Goal: Task Accomplishment & Management: Manage account settings

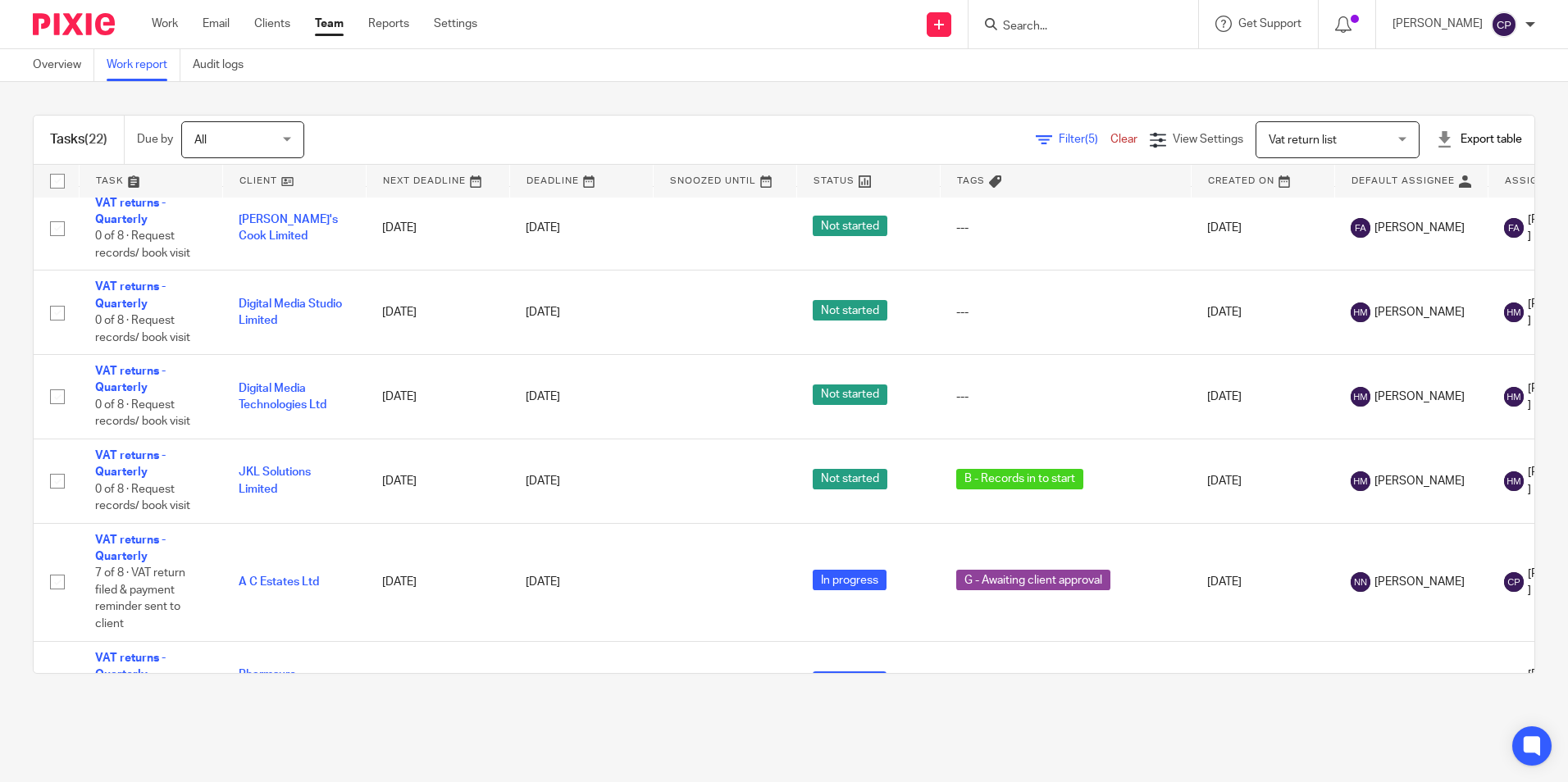
scroll to position [460, 0]
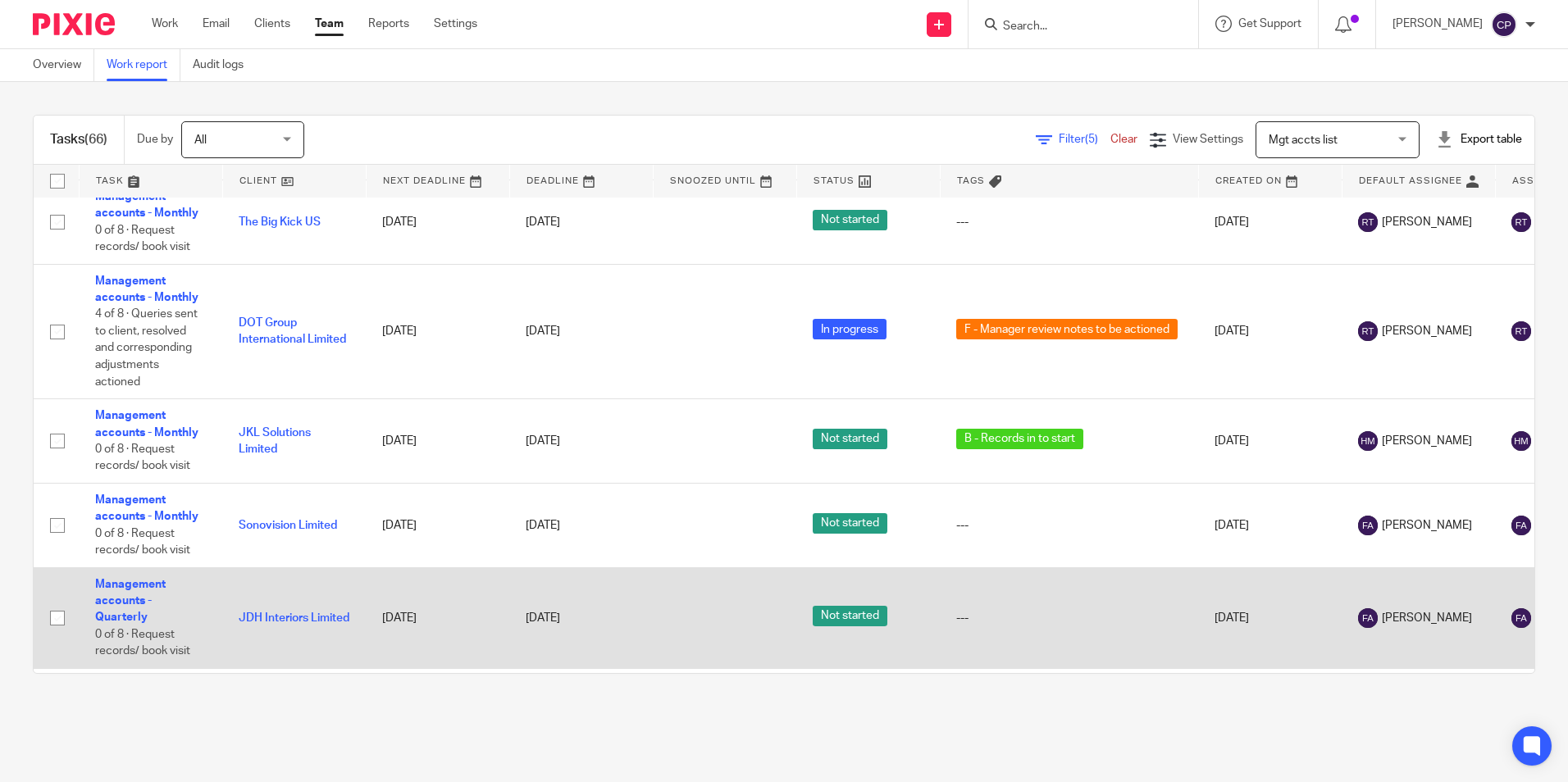
scroll to position [3227, 0]
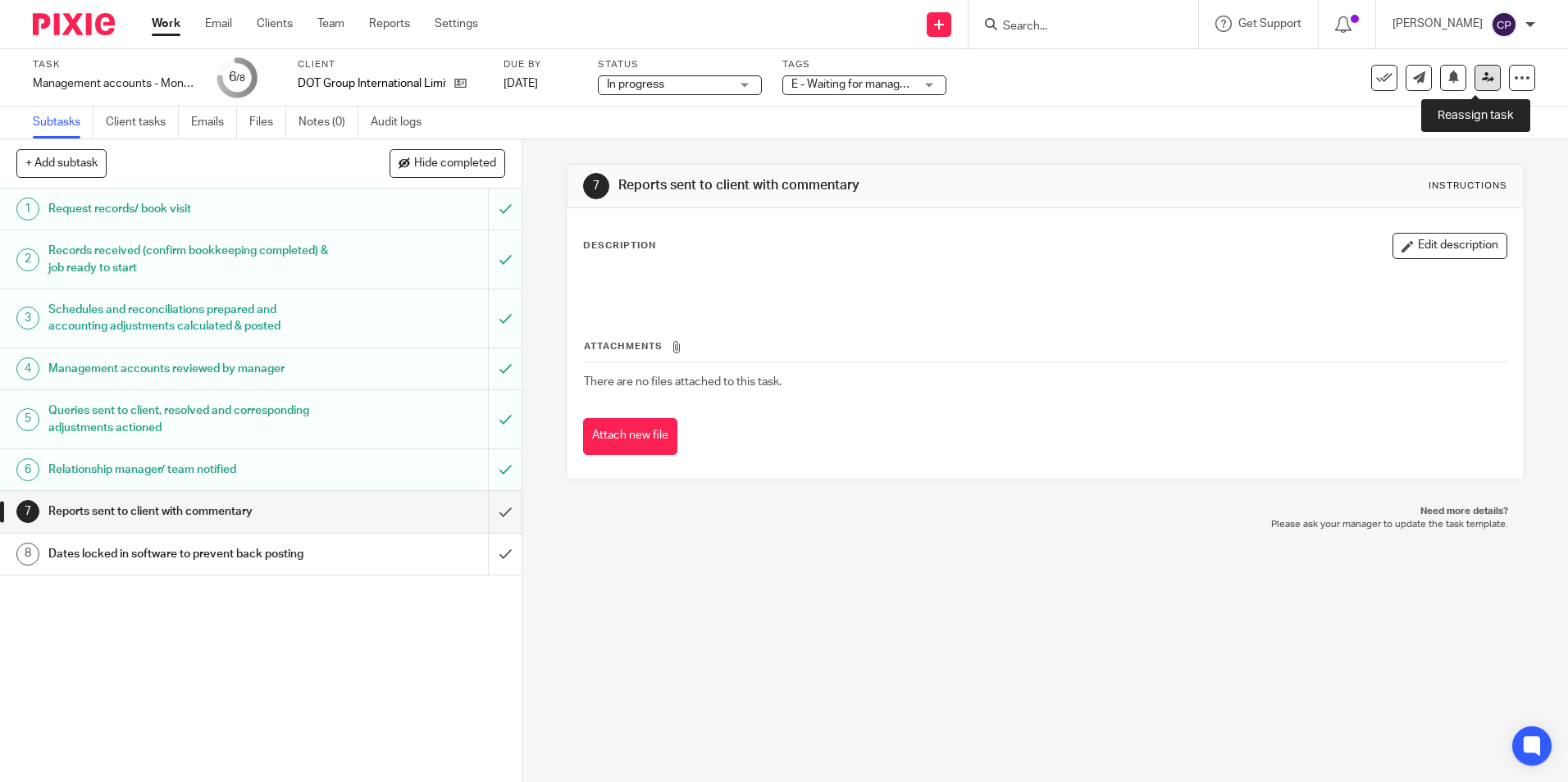
click at [1482, 77] on icon at bounding box center [1488, 76] width 12 height 12
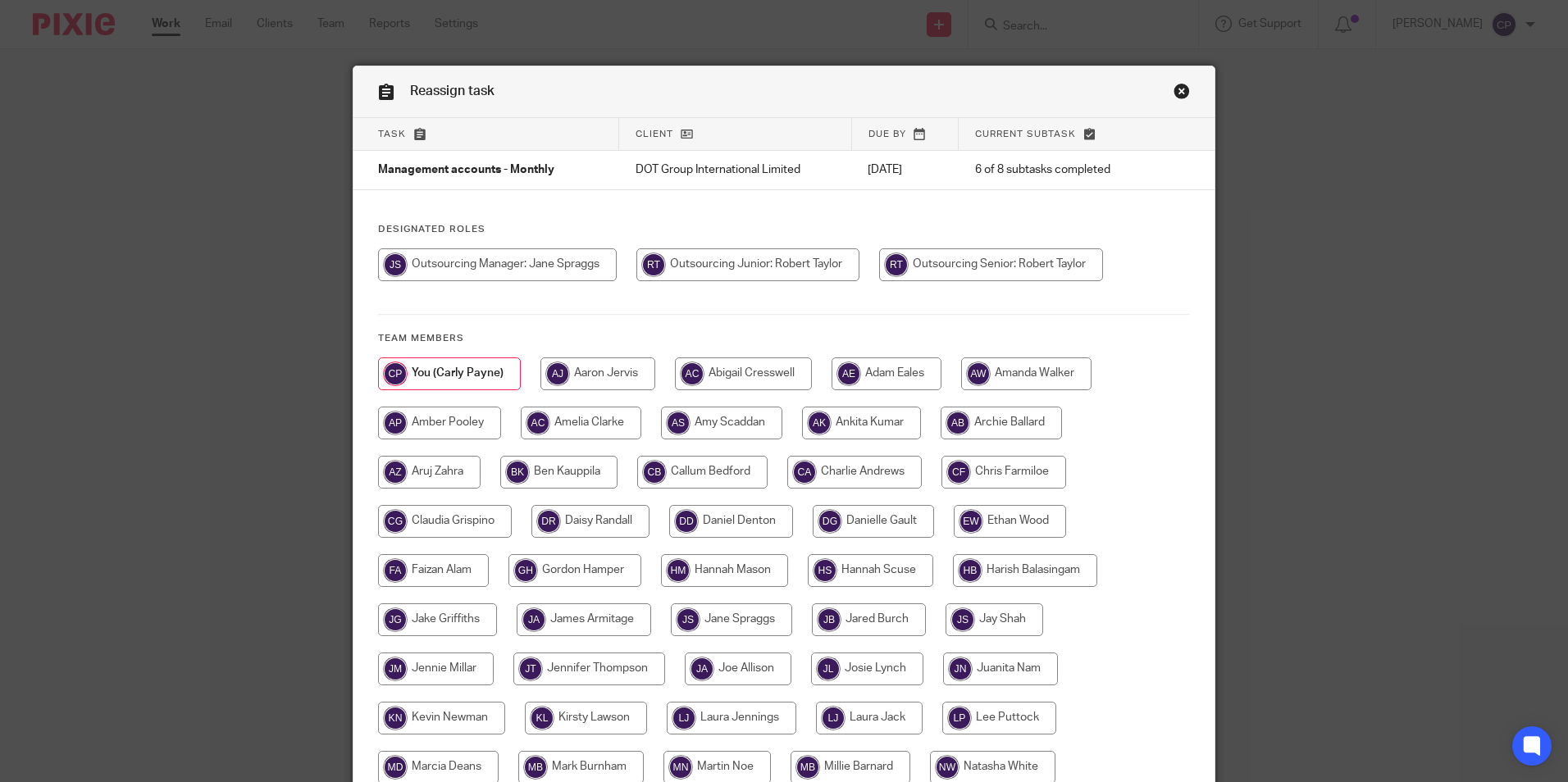
click at [993, 263] on input "radio" at bounding box center [990, 265] width 224 height 33
radio input "true"
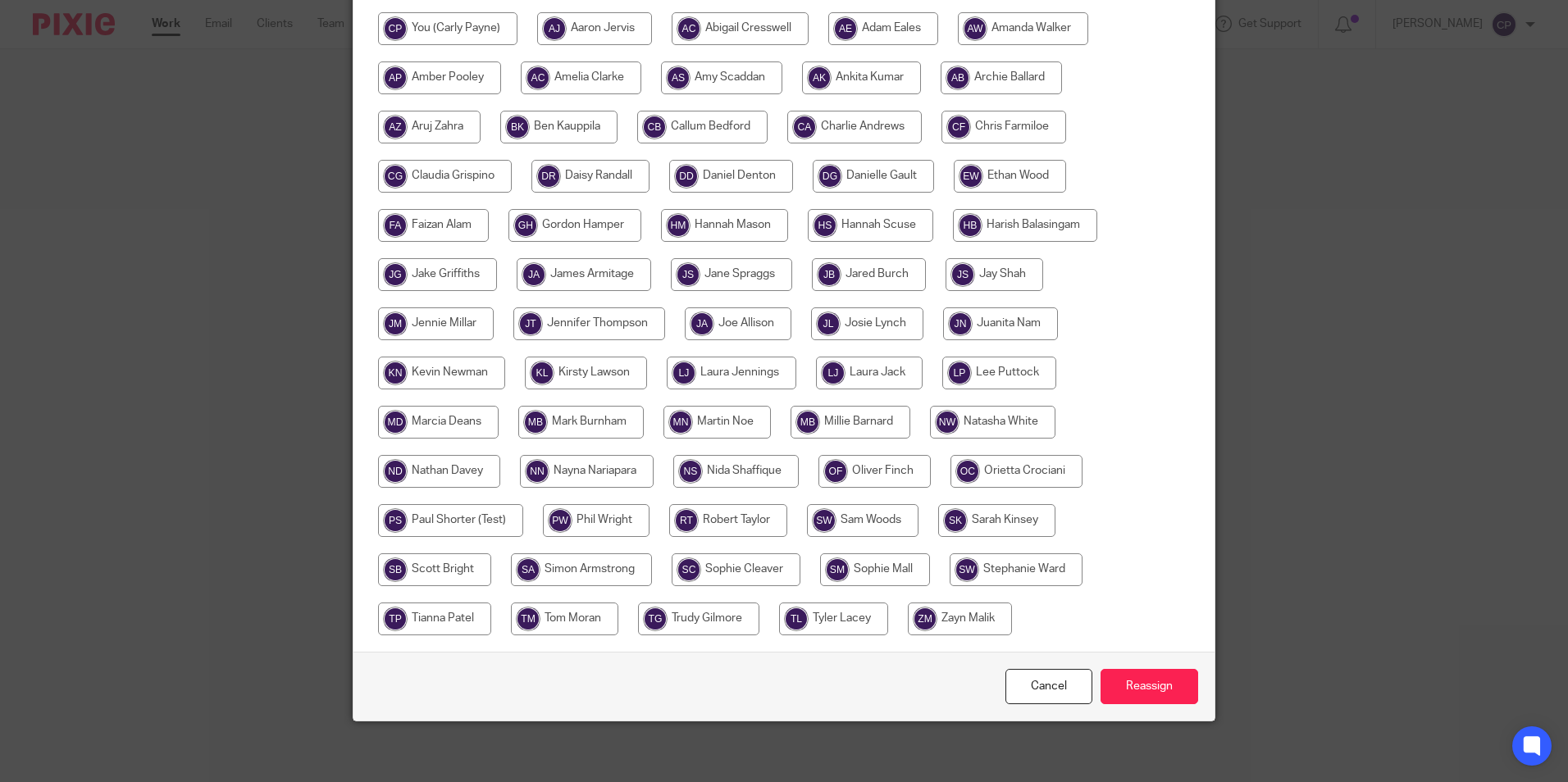
scroll to position [350, 0]
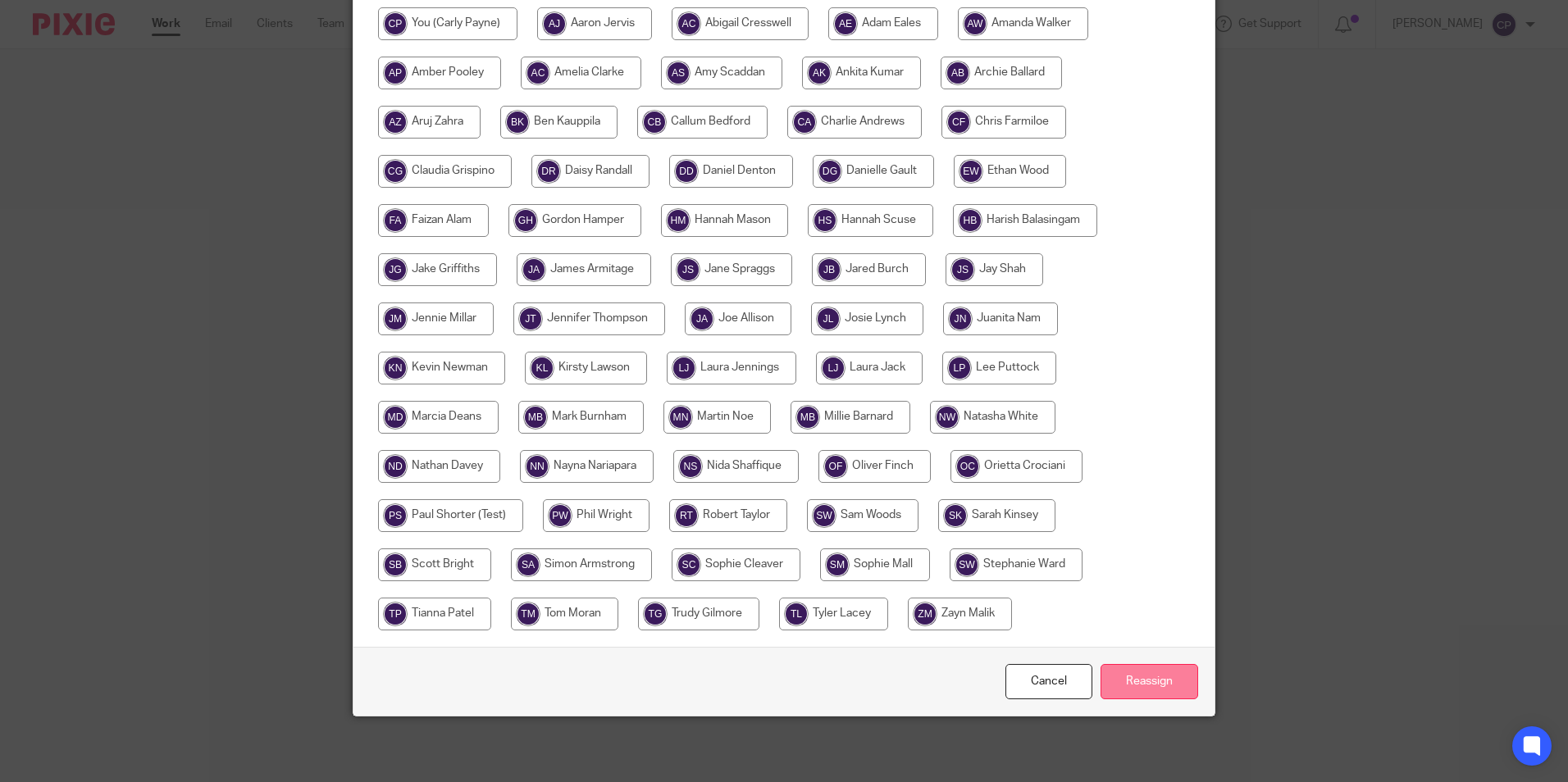
click at [1141, 677] on input "Reassign" at bounding box center [1150, 682] width 98 height 35
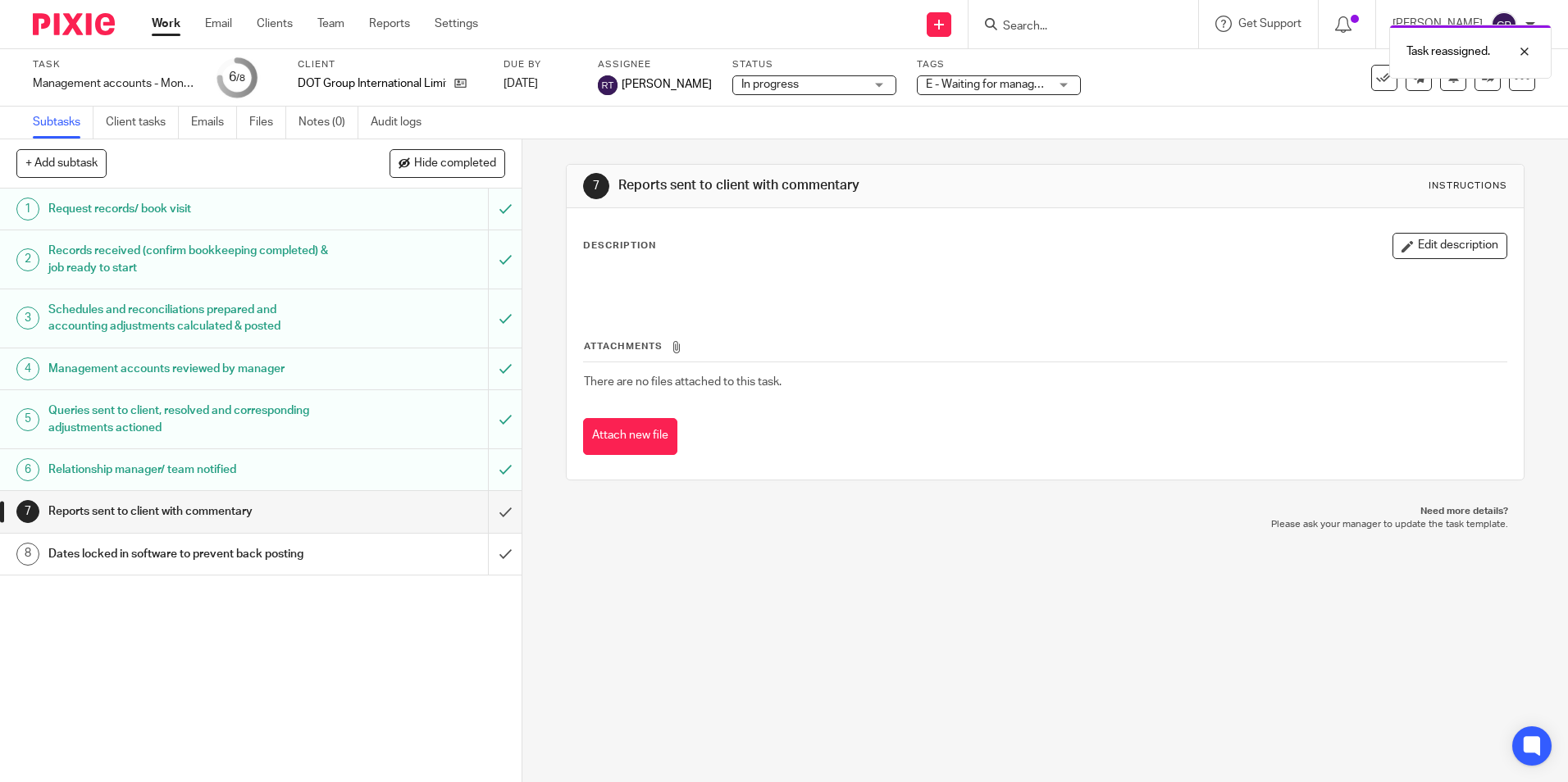
click at [1028, 79] on span "E - Waiting for manager review/approval" at bounding box center [1026, 84] width 202 height 11
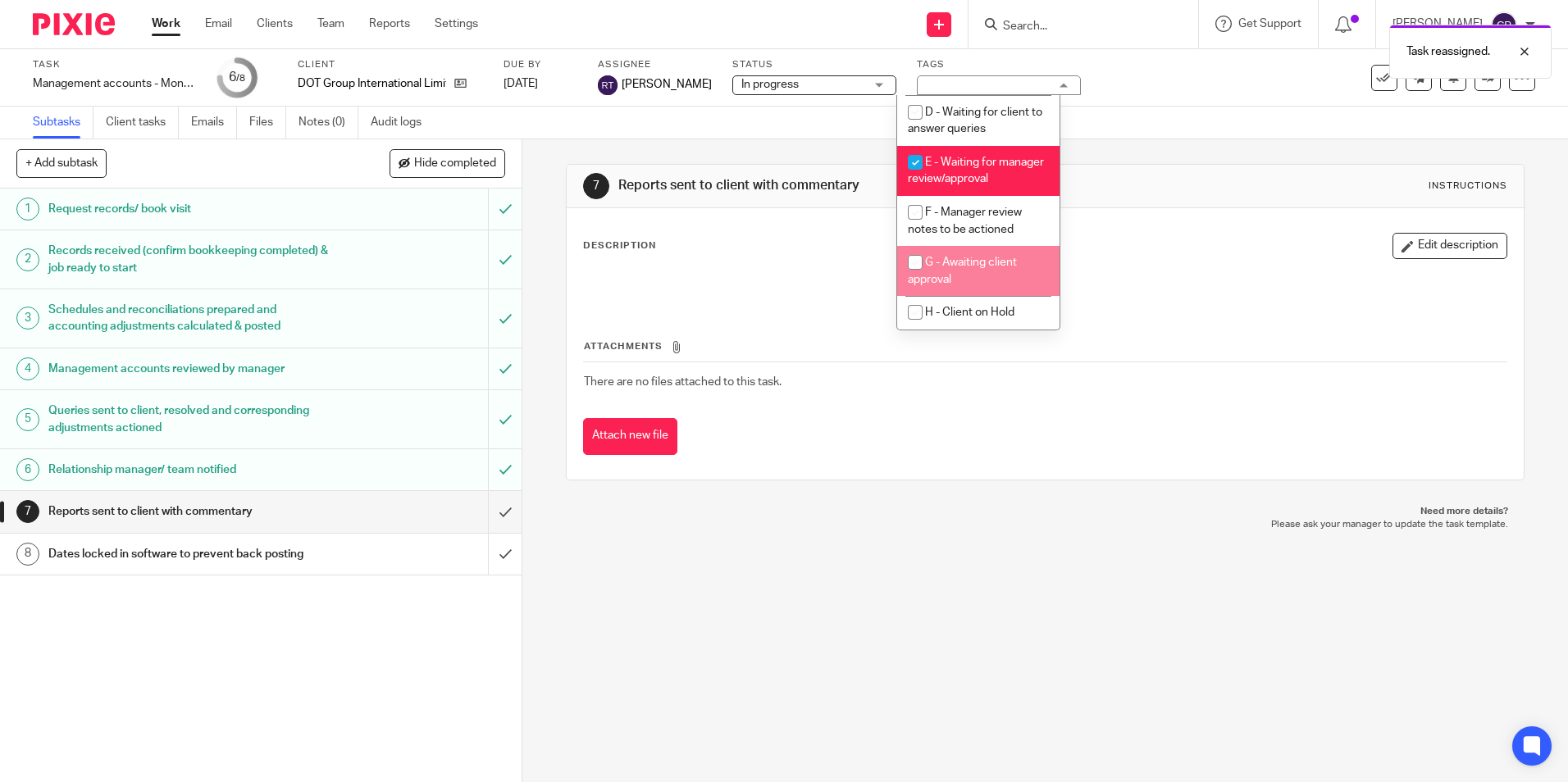
scroll to position [166, 0]
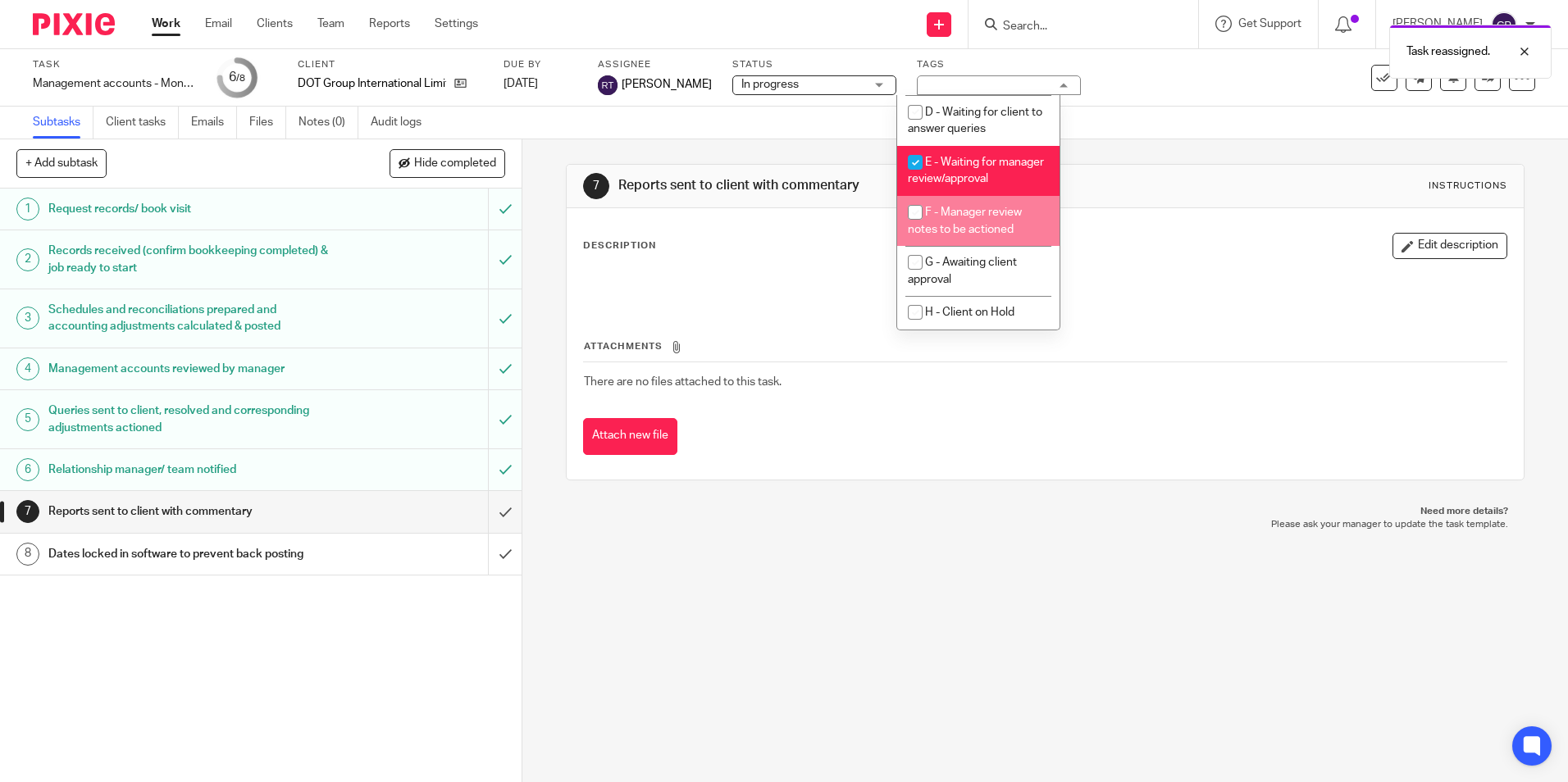
click at [915, 214] on input "checkbox" at bounding box center [916, 213] width 31 height 31
checkbox input "true"
click at [916, 146] on input "checkbox" at bounding box center [916, 162] width 31 height 31
checkbox input "false"
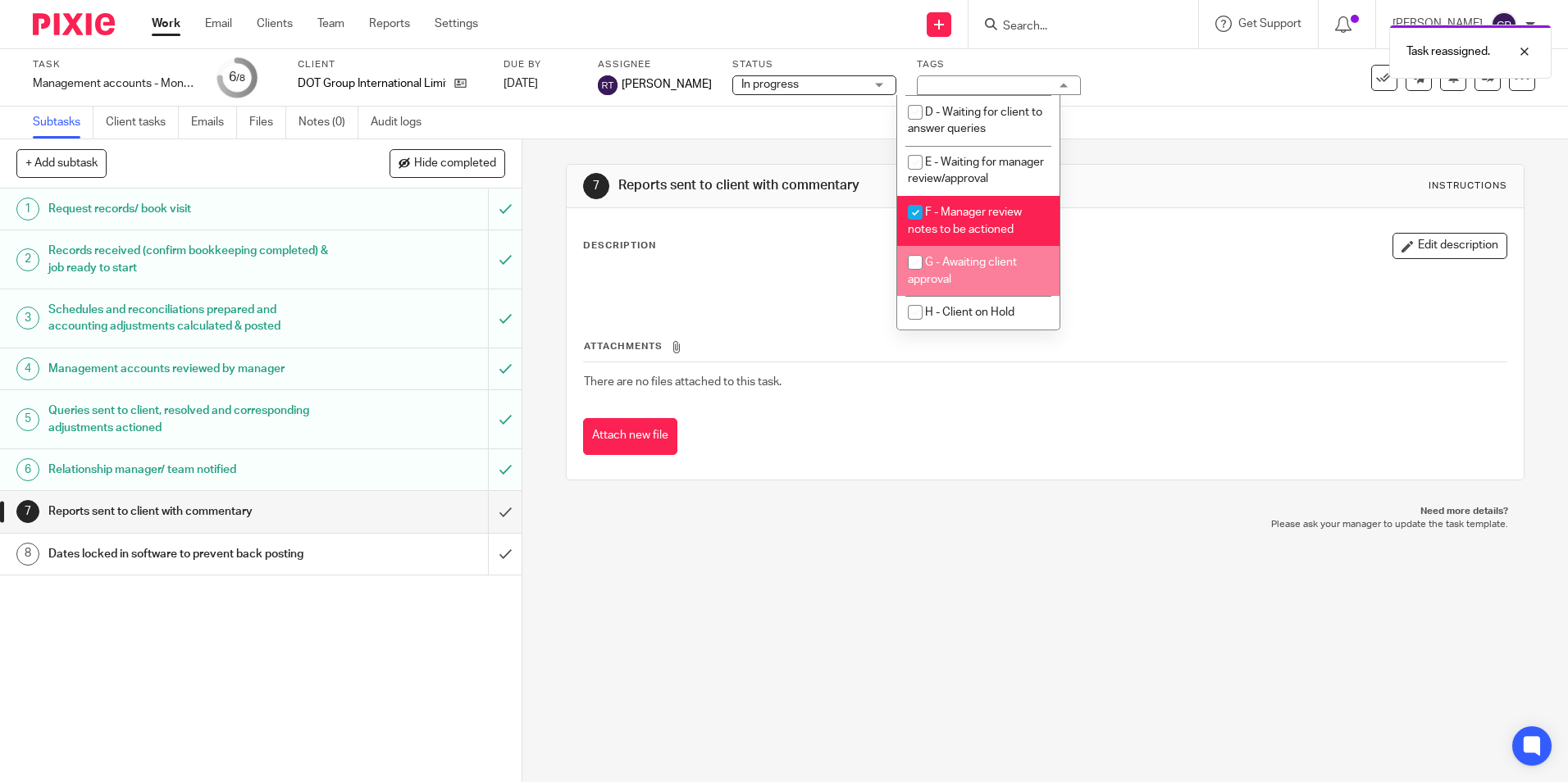
click at [1009, 512] on p "Need more details?" at bounding box center [1045, 511] width 925 height 13
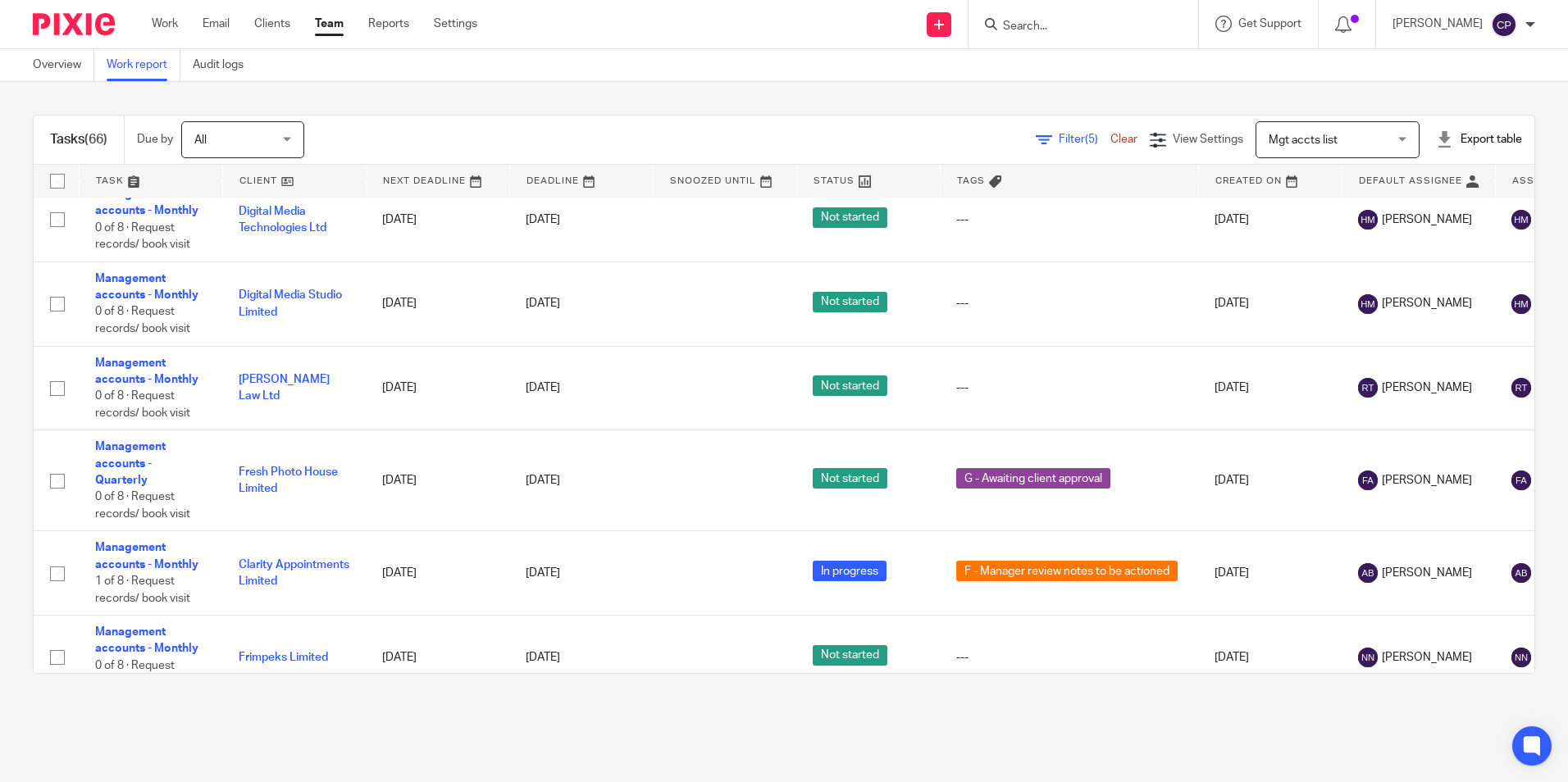
scroll to position [5654, 0]
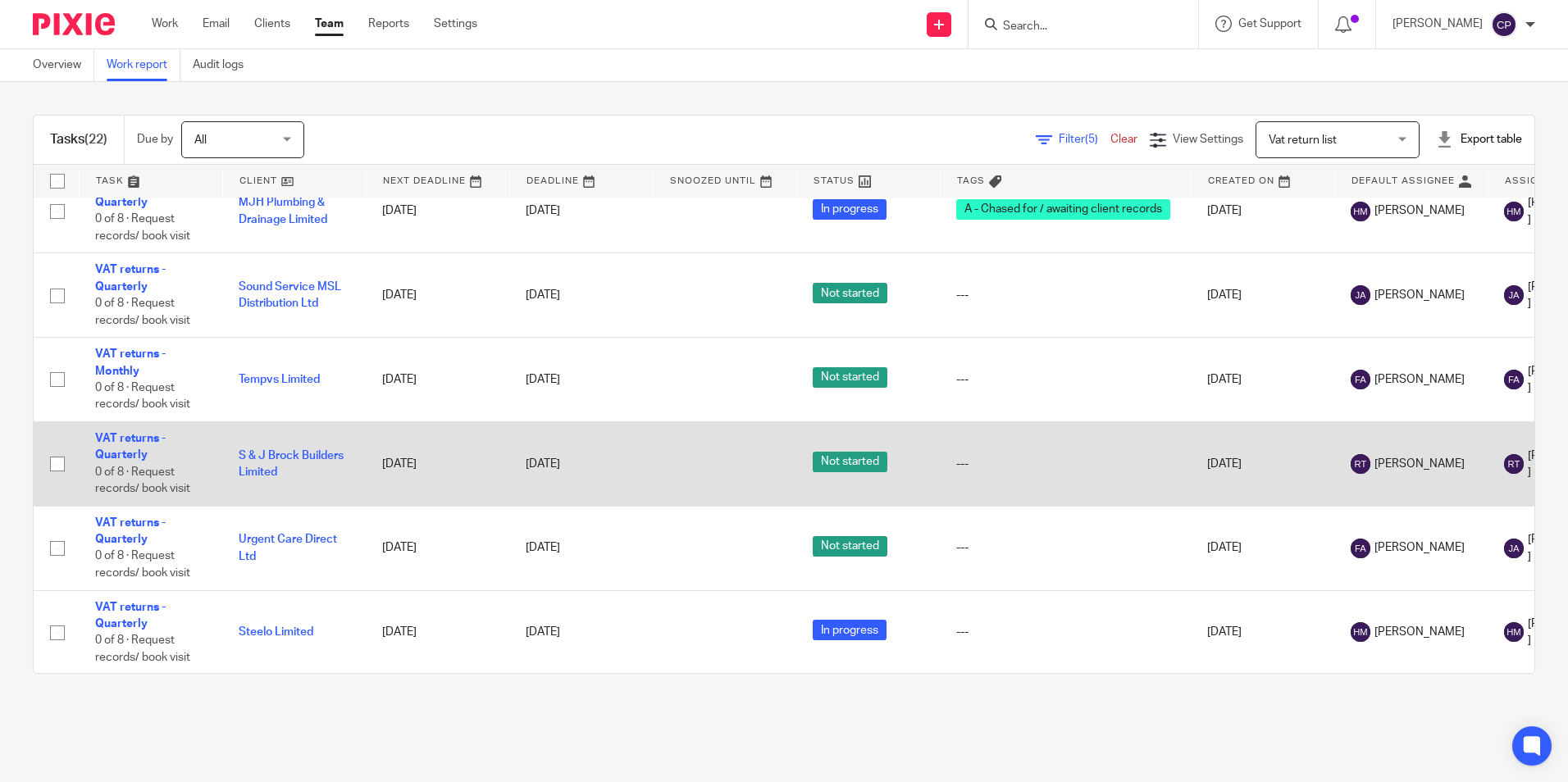
scroll to position [1525, 0]
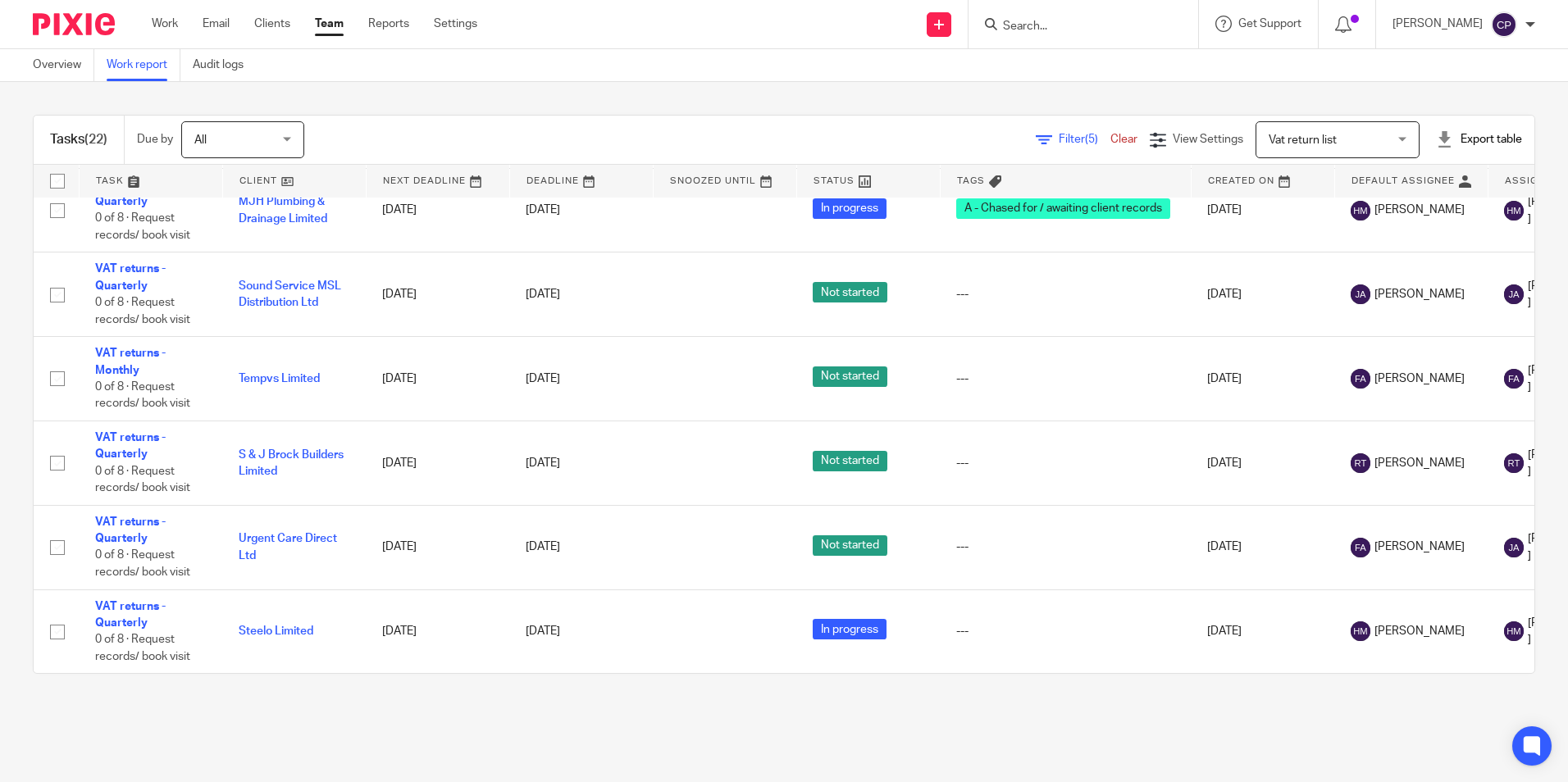
click at [1050, 32] on input "Search" at bounding box center [1075, 27] width 147 height 15
type input "Broadway"
click at [1176, 26] on button "reset" at bounding box center [1168, 22] width 17 height 17
click at [1059, 25] on input "Search" at bounding box center [1075, 27] width 147 height 15
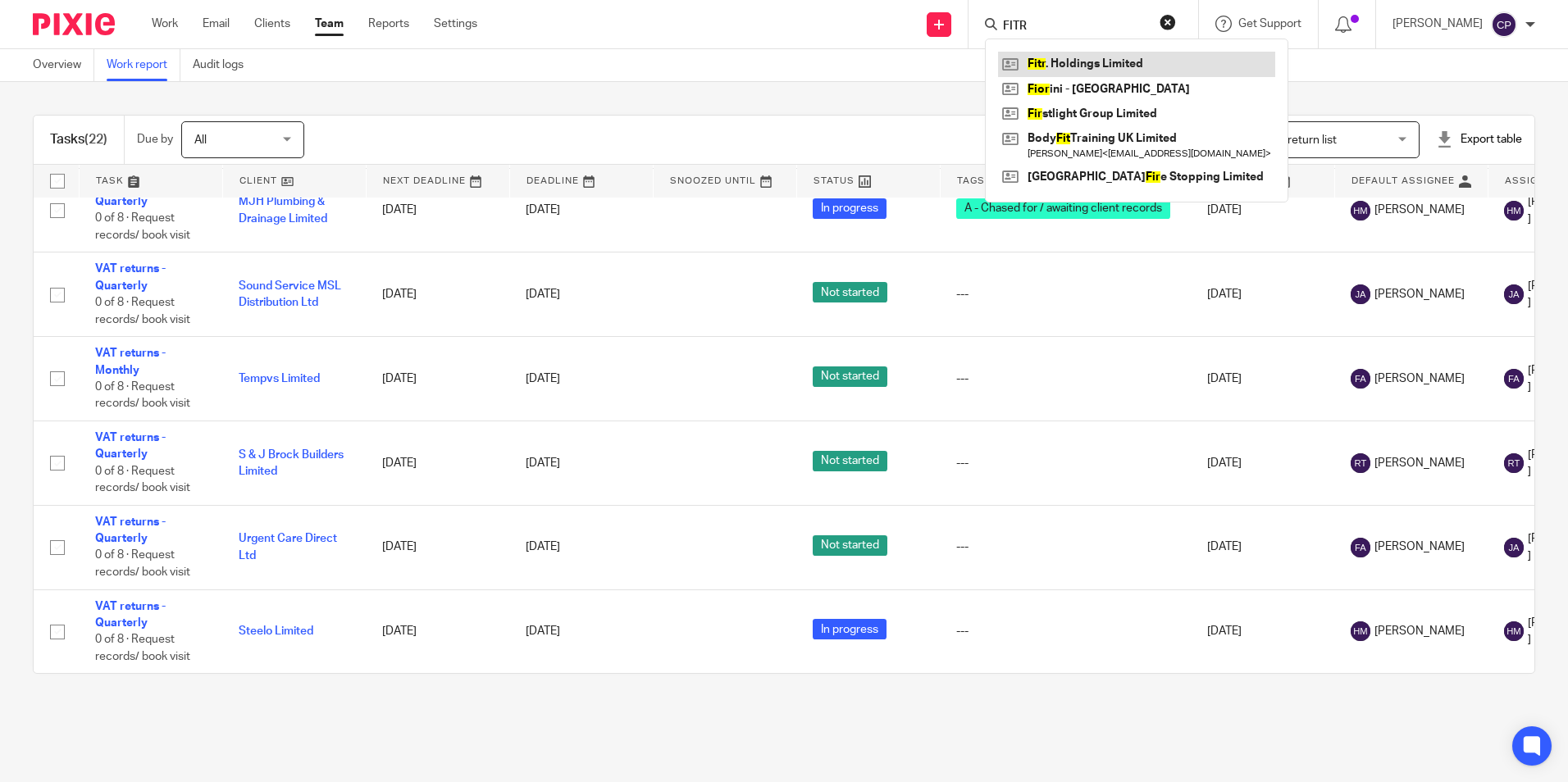
type input "FITR"
click at [731, 90] on div "Tasks (22) Due by All All Today Tomorrow This week Next week This month Next mo…" at bounding box center [784, 394] width 1568 height 624
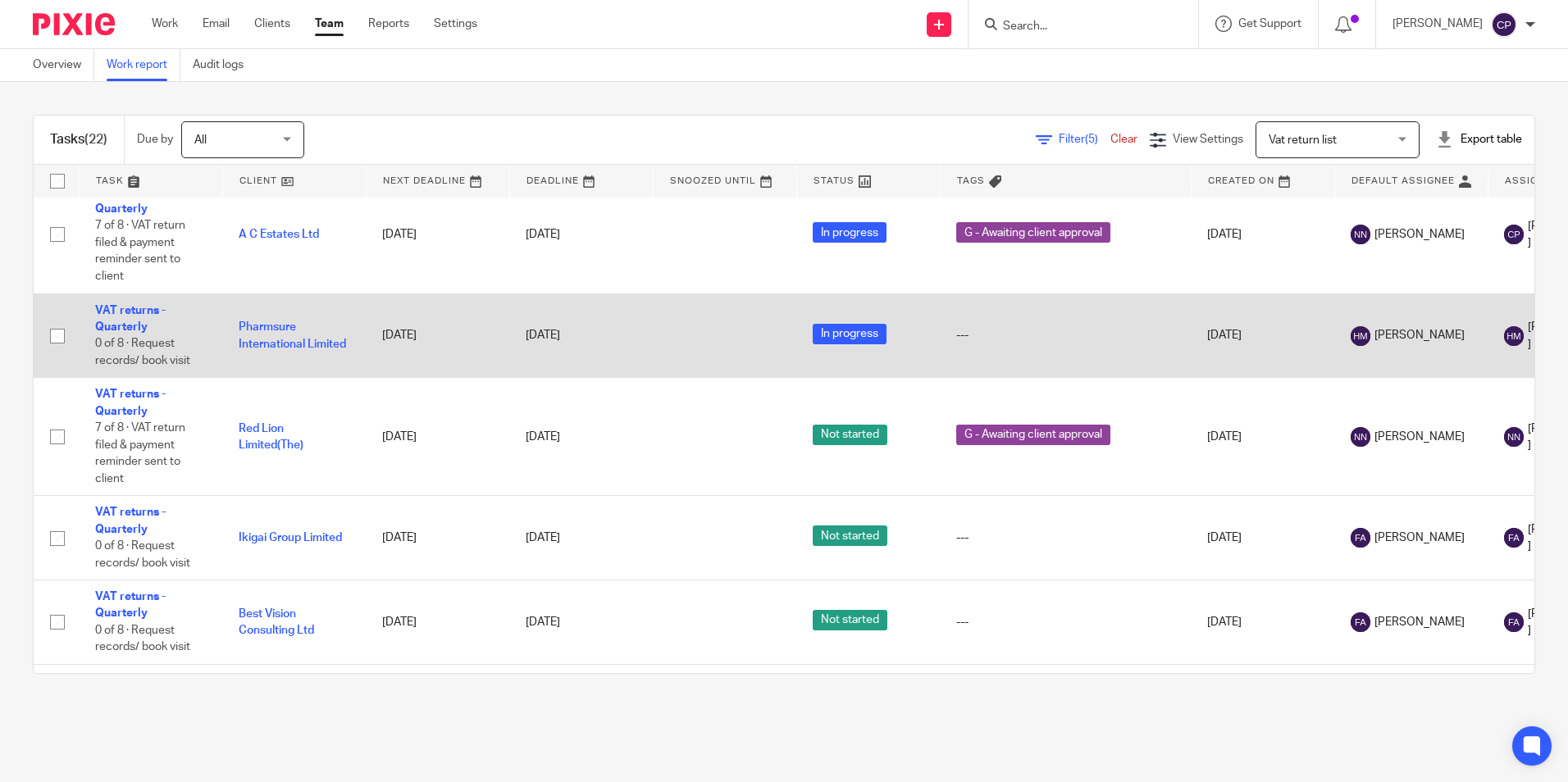
scroll to position [788, 0]
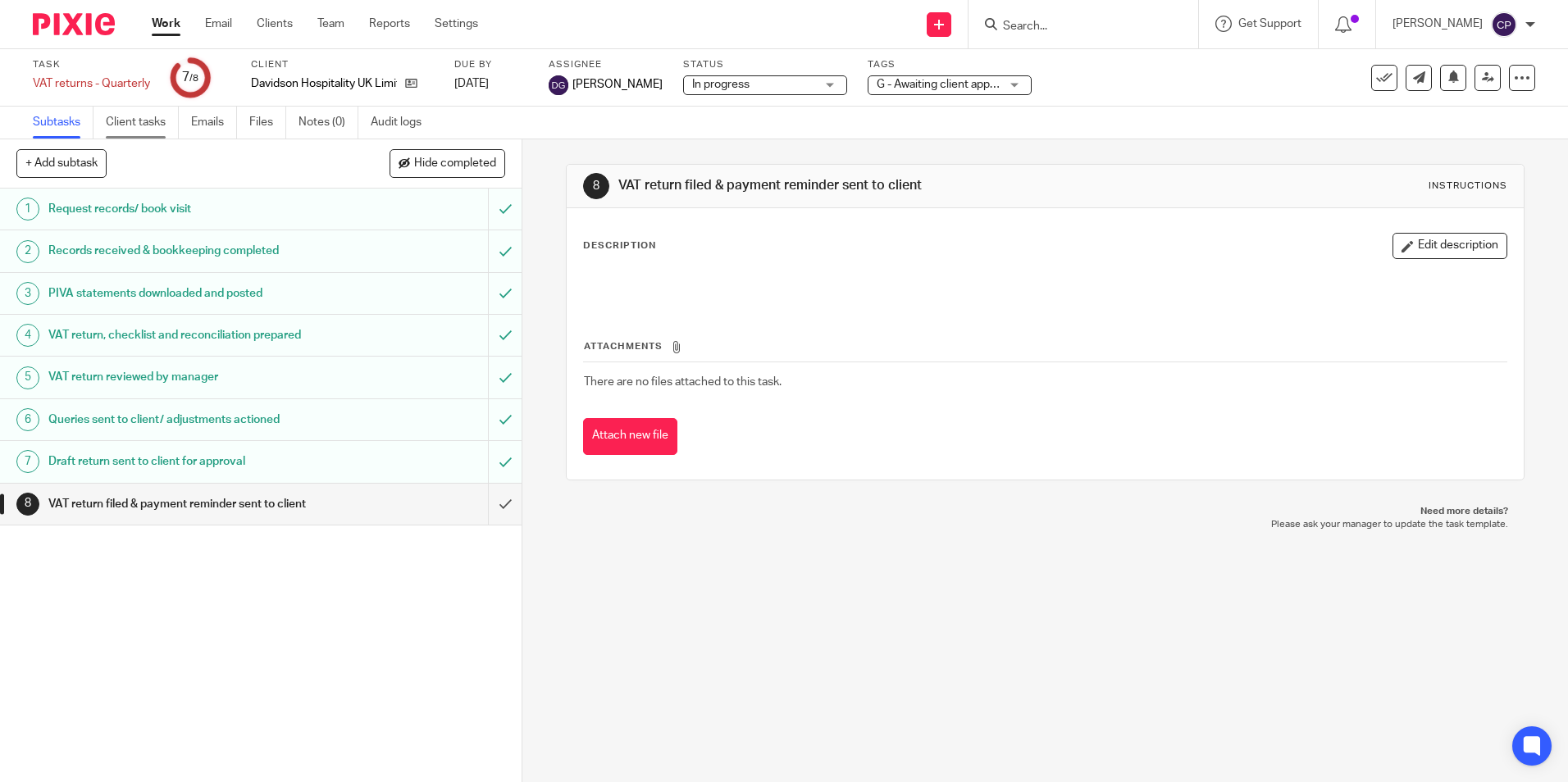
click at [129, 131] on link "Client tasks" at bounding box center [142, 123] width 73 height 32
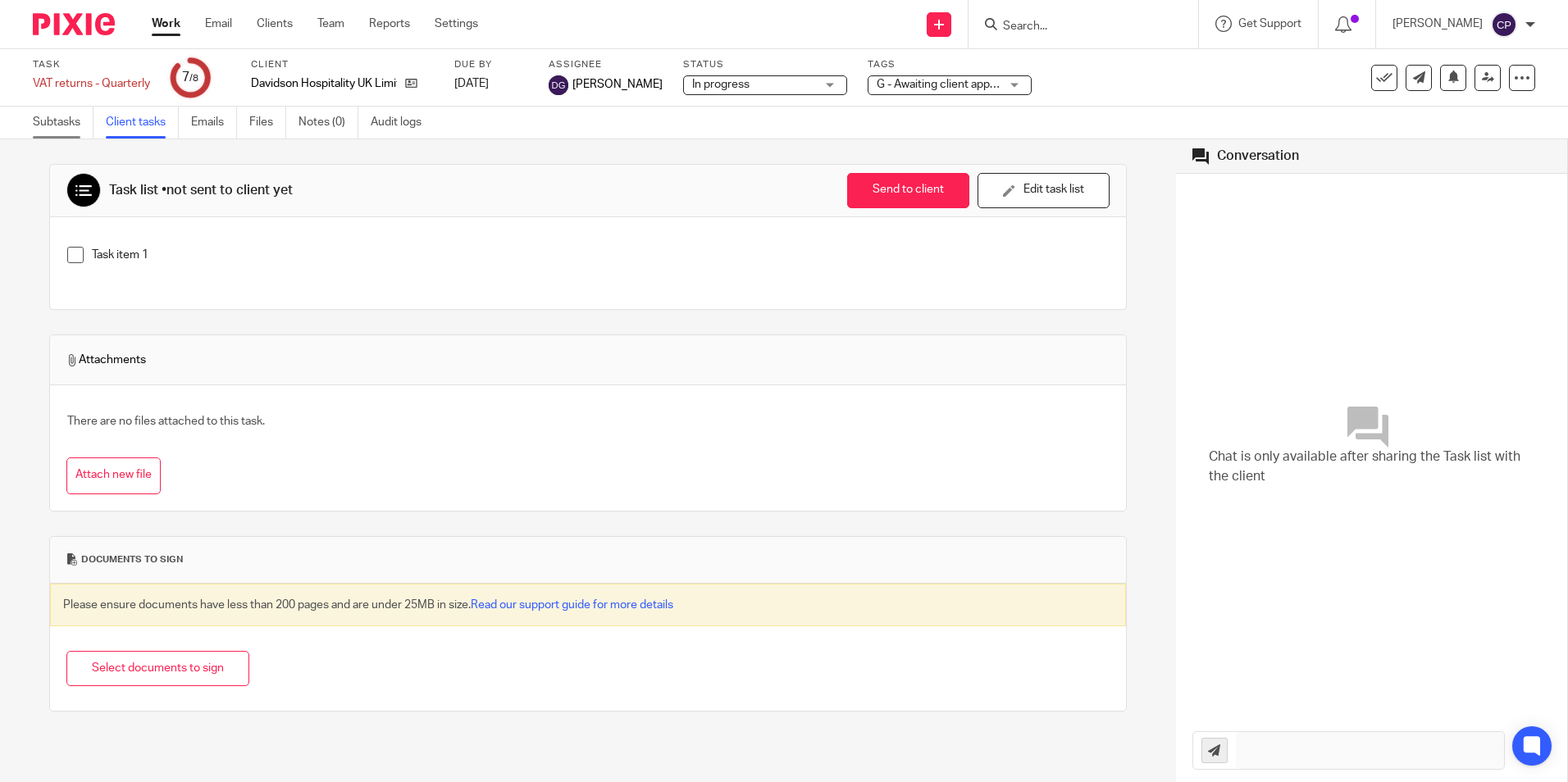
click at [75, 116] on link "Subtasks" at bounding box center [64, 123] width 61 height 32
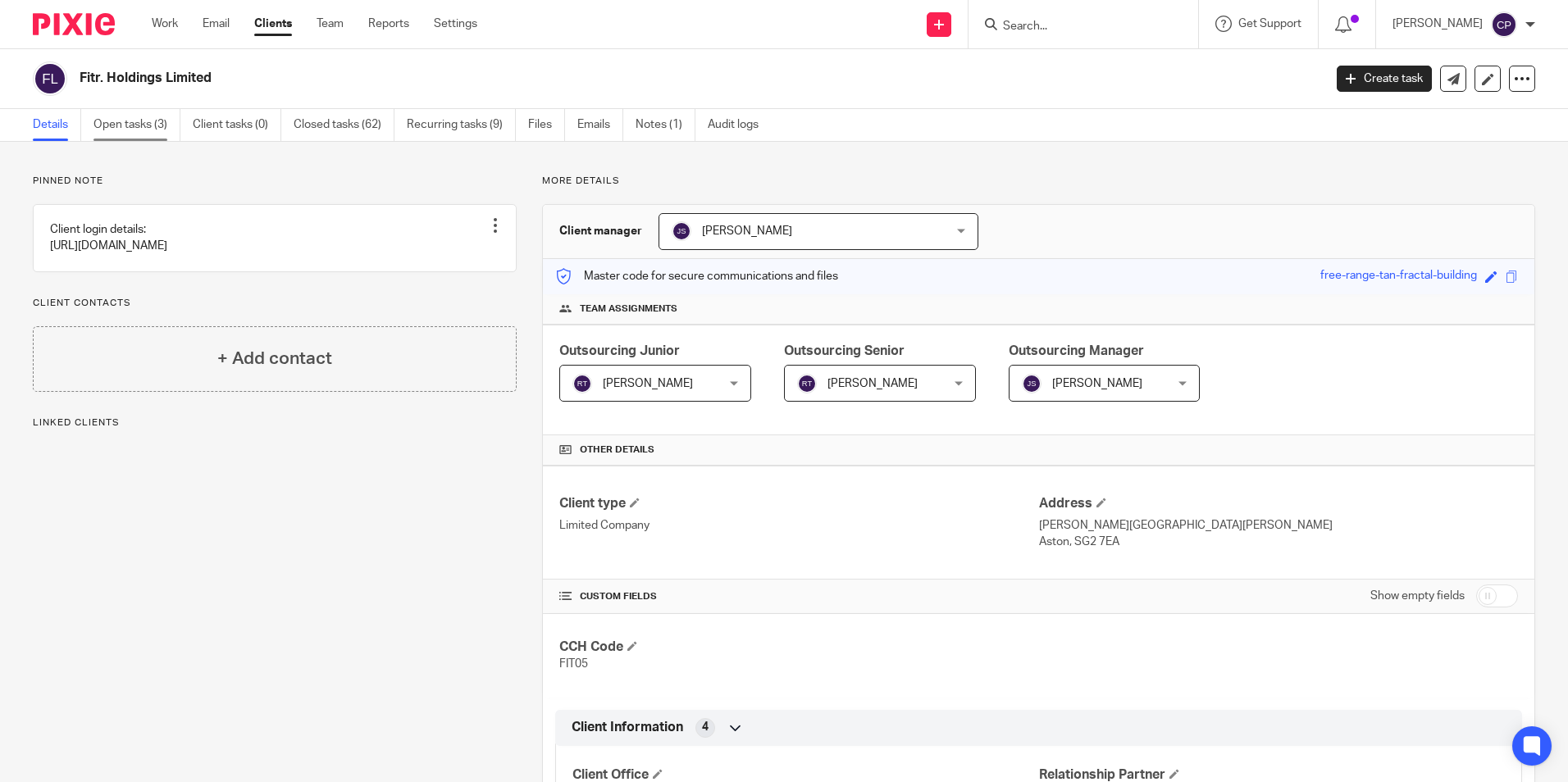
click at [153, 119] on link "Open tasks (3)" at bounding box center [136, 124] width 87 height 32
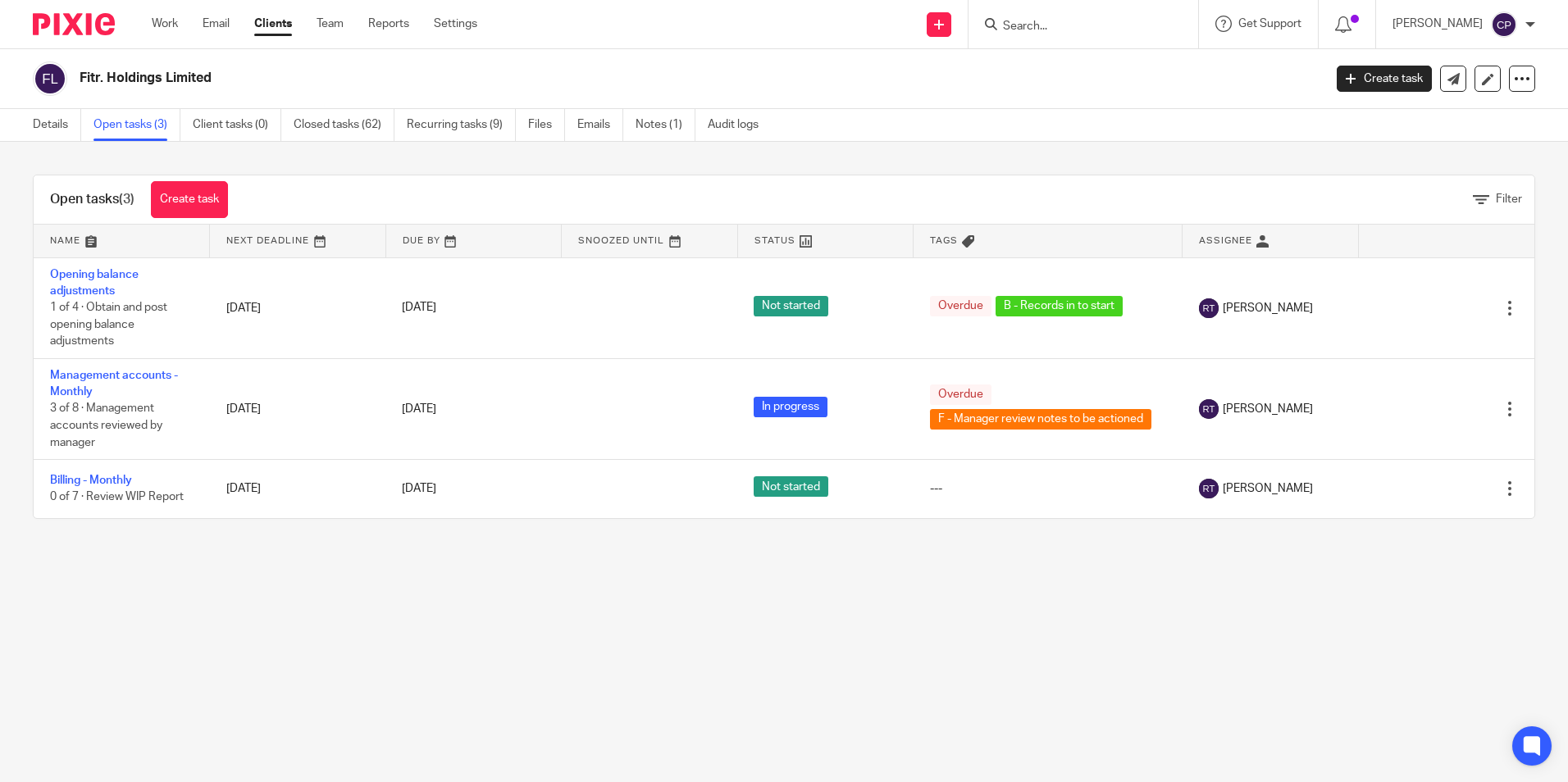
click at [62, 78] on img at bounding box center [50, 78] width 34 height 34
click at [105, 81] on h2 "Fitr. Holdings Limited" at bounding box center [572, 78] width 986 height 18
click at [48, 73] on img at bounding box center [50, 78] width 34 height 34
click at [40, 129] on link "Details" at bounding box center [57, 124] width 49 height 32
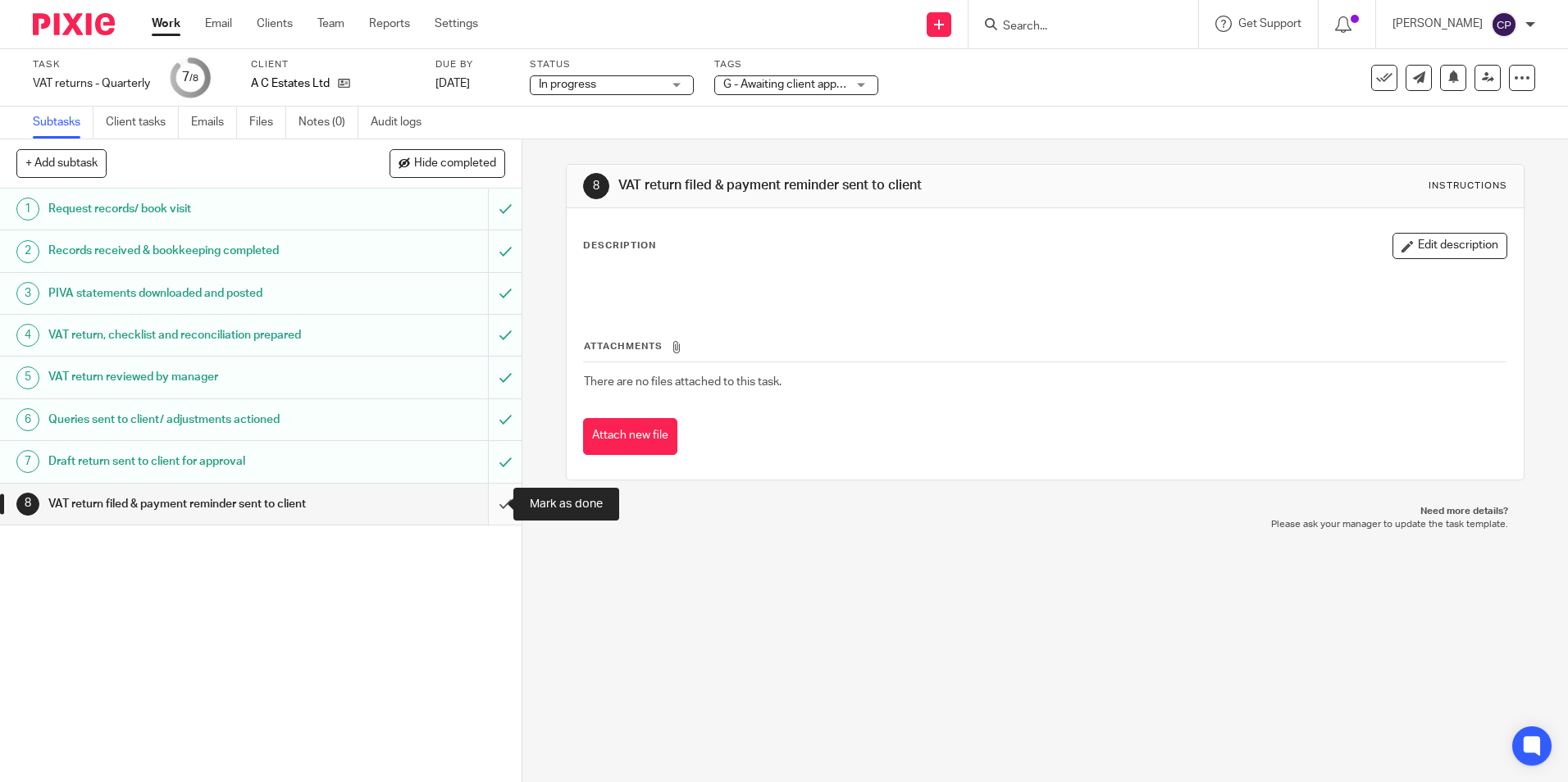
click at [487, 501] on input "submit" at bounding box center [261, 504] width 521 height 41
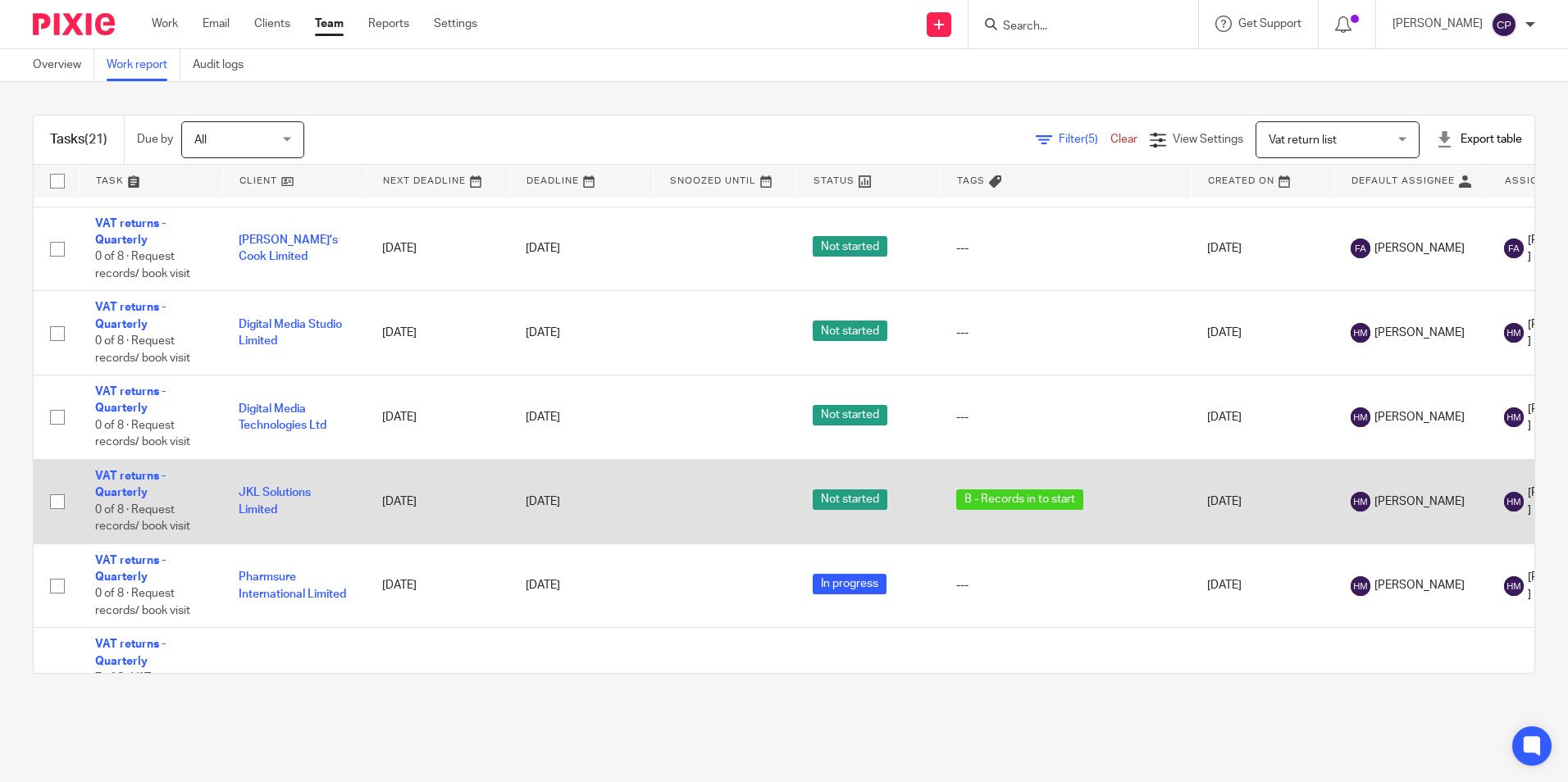
scroll to position [423, 0]
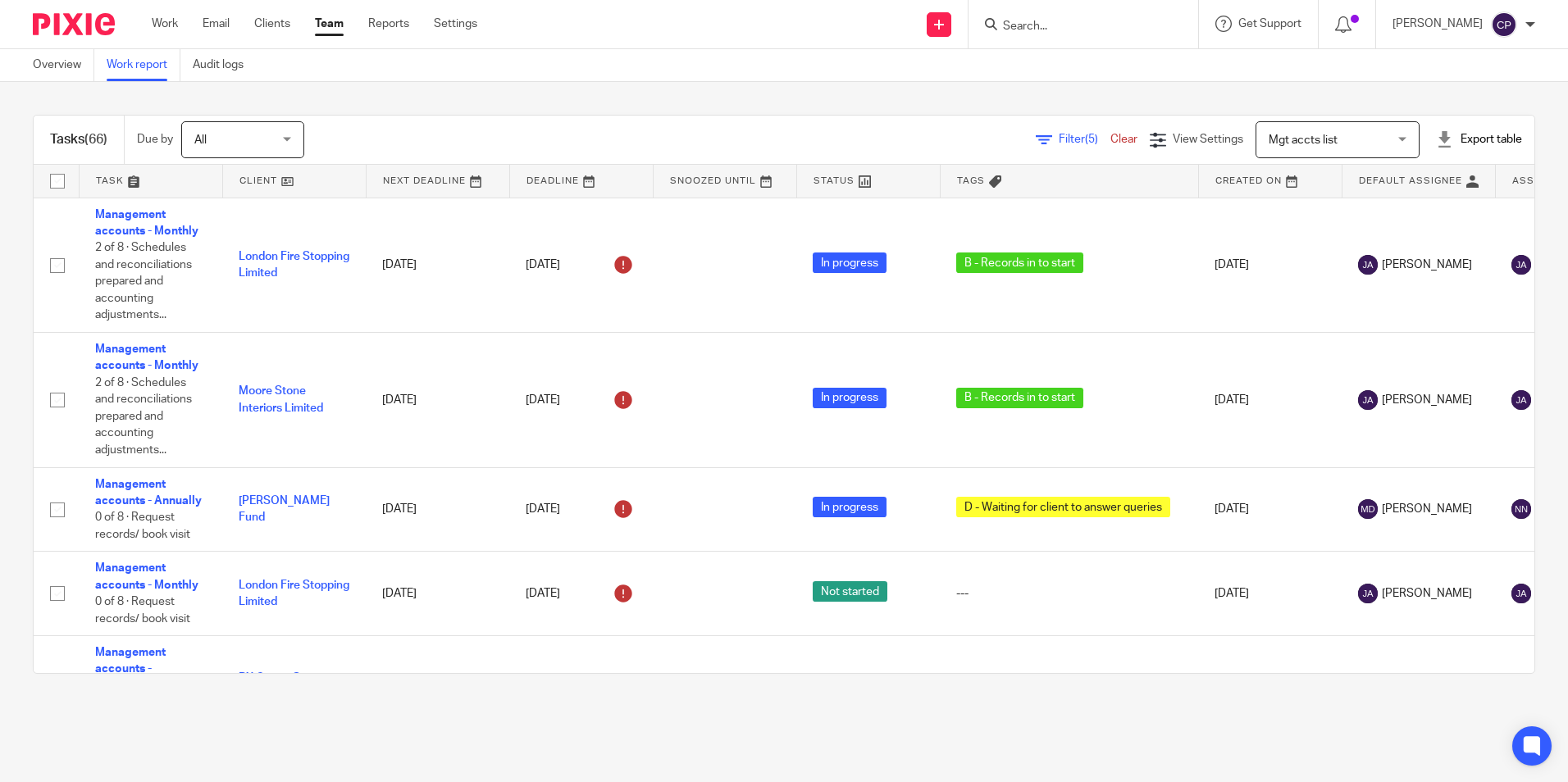
scroll to position [5654, 0]
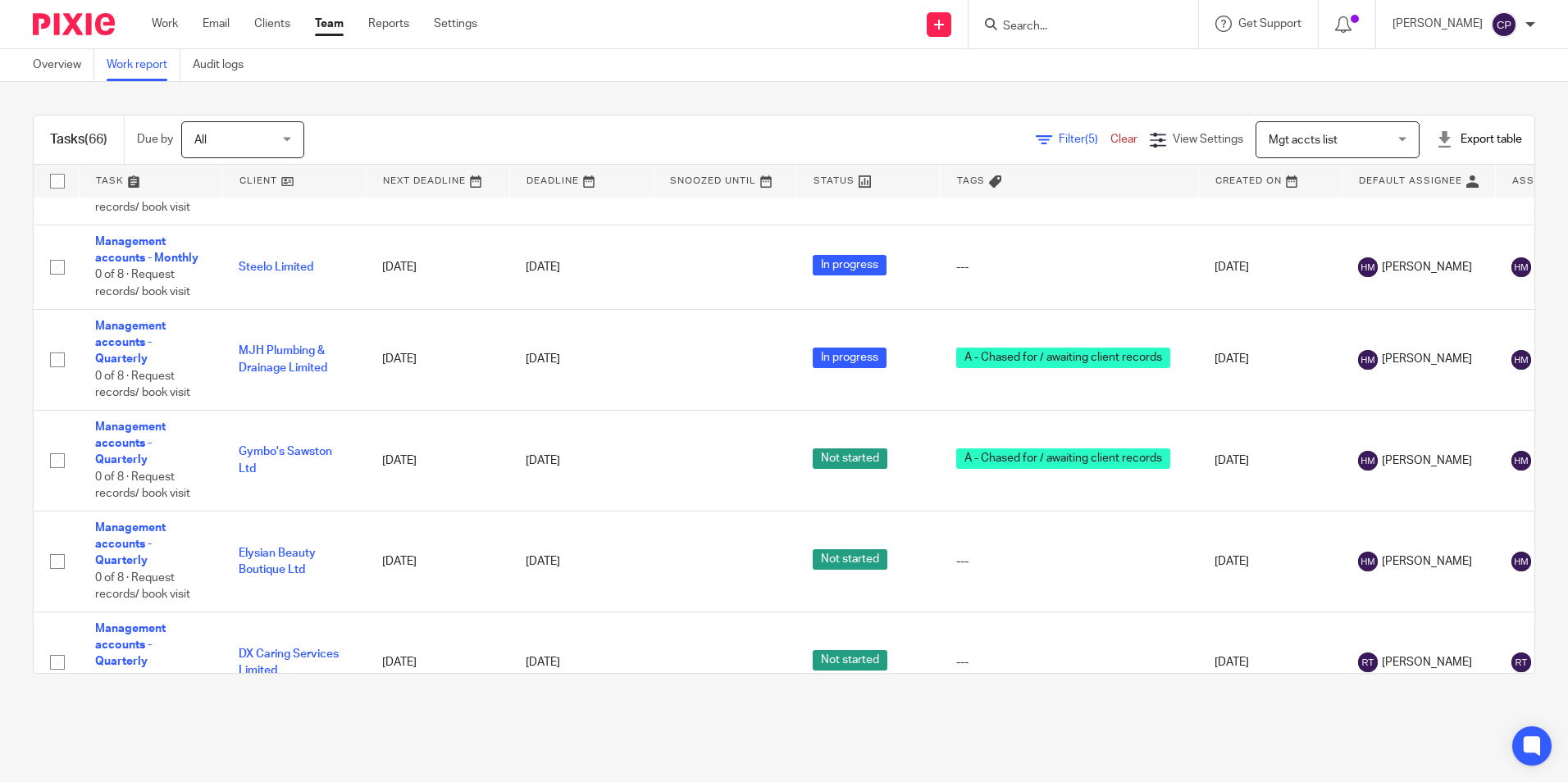
scroll to position [5654, 0]
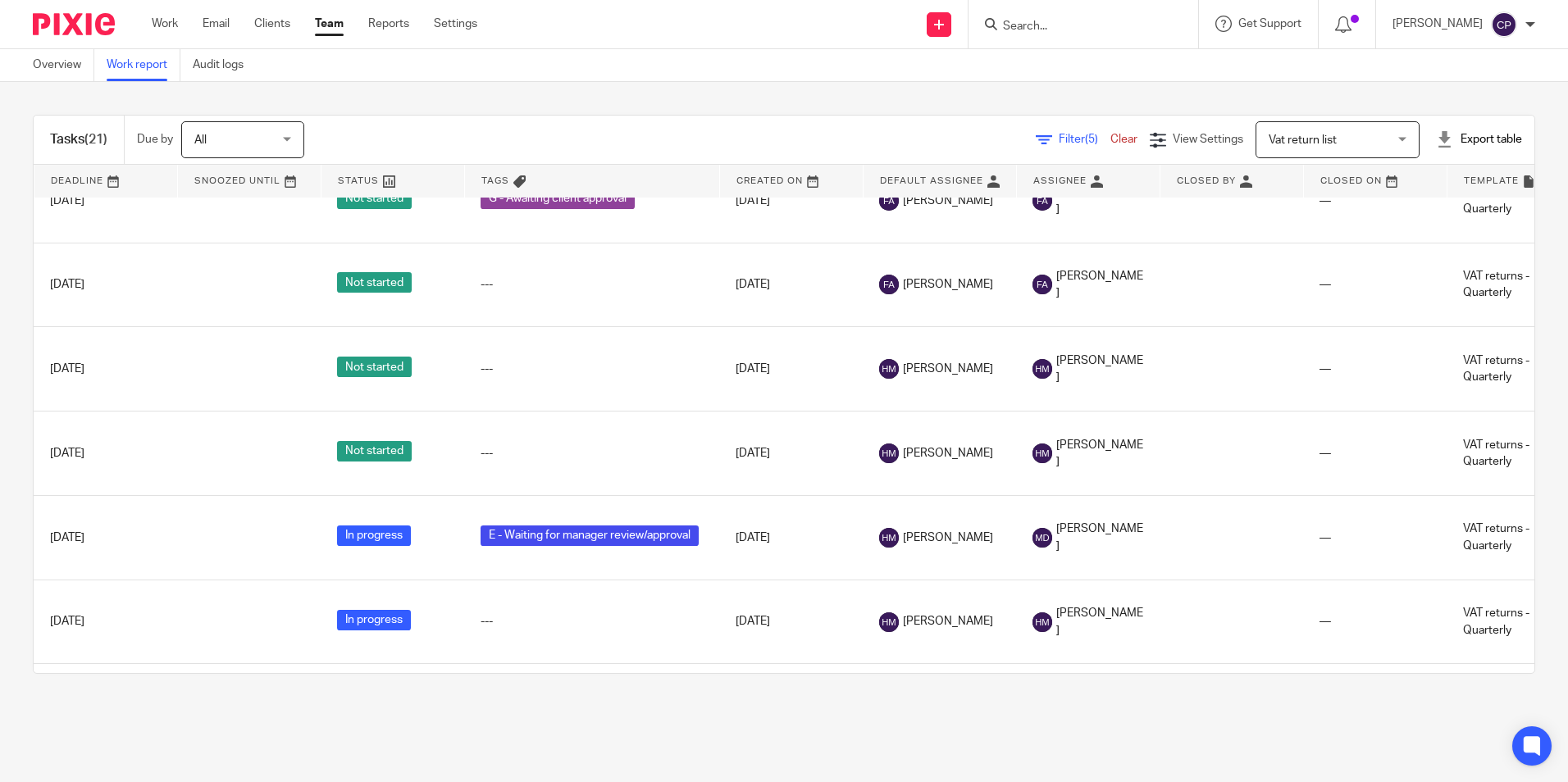
scroll to position [410, 614]
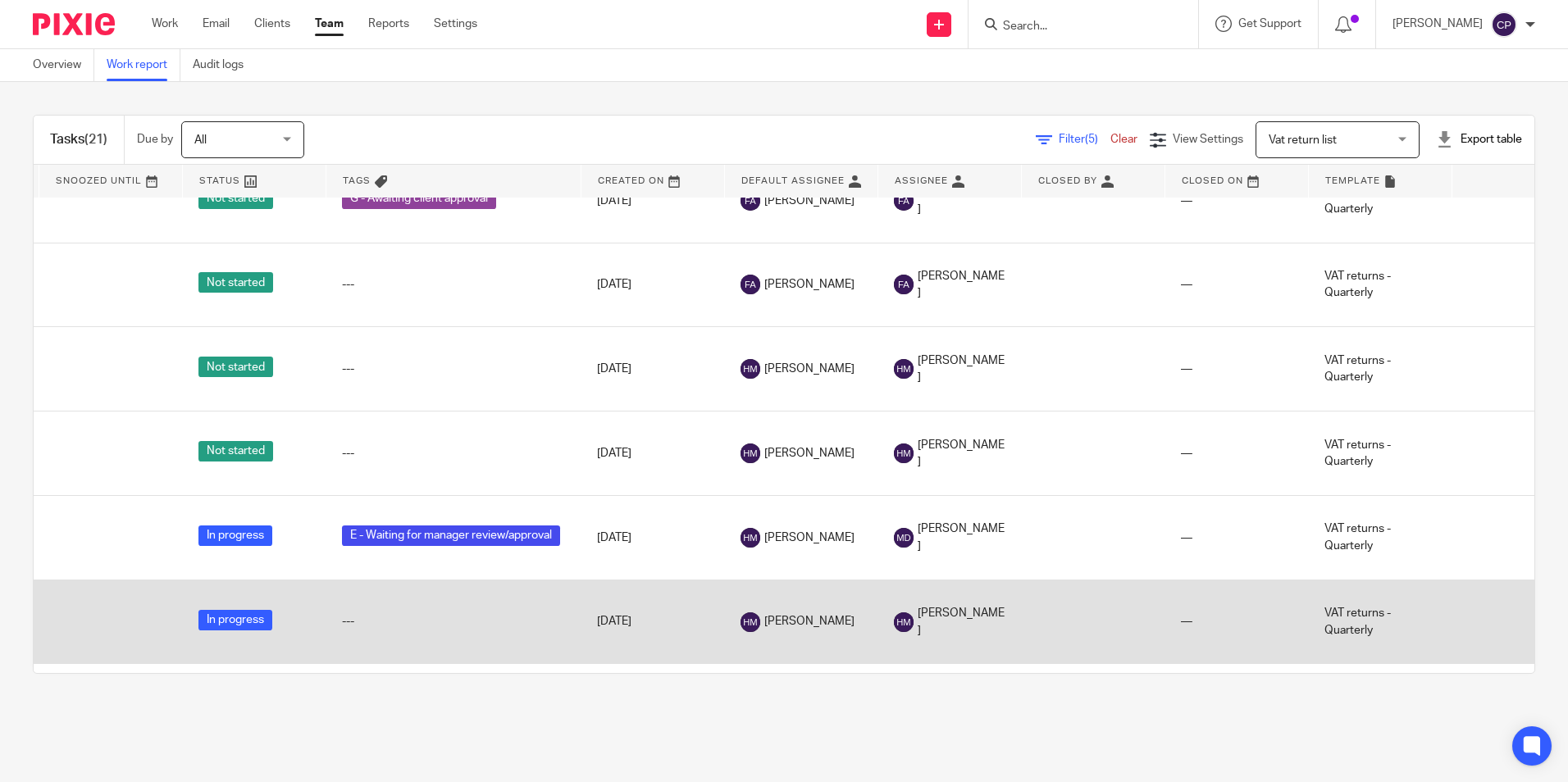
drag, startPoint x: 1402, startPoint y: 673, endPoint x: 554, endPoint y: 655, distance: 848.2
click at [557, 654] on table "Task Client Next Deadline Deadline Snoozed Until Status Tags Created On Default…" at bounding box center [784, 419] width 1501 height 508
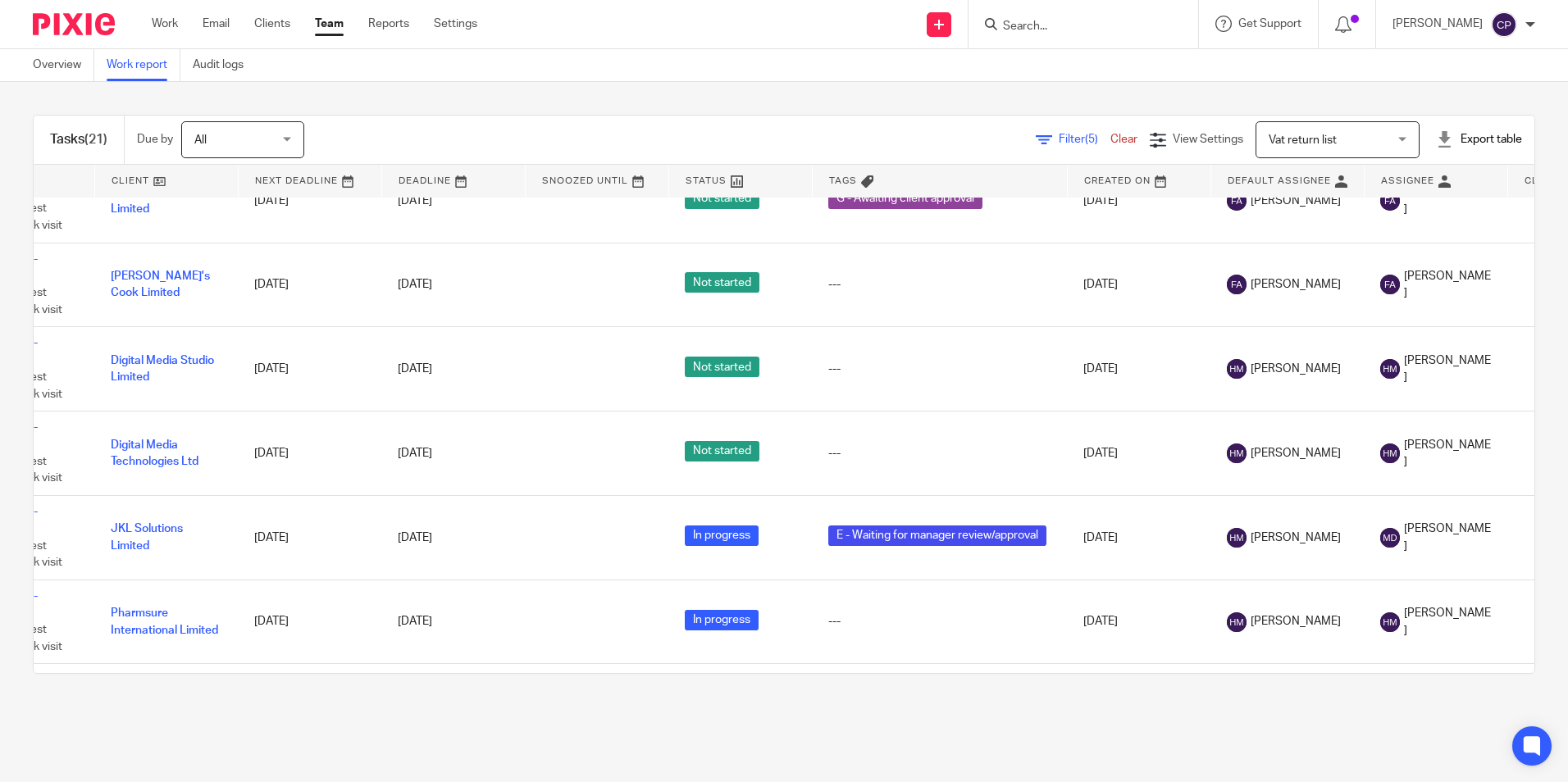
scroll to position [410, 0]
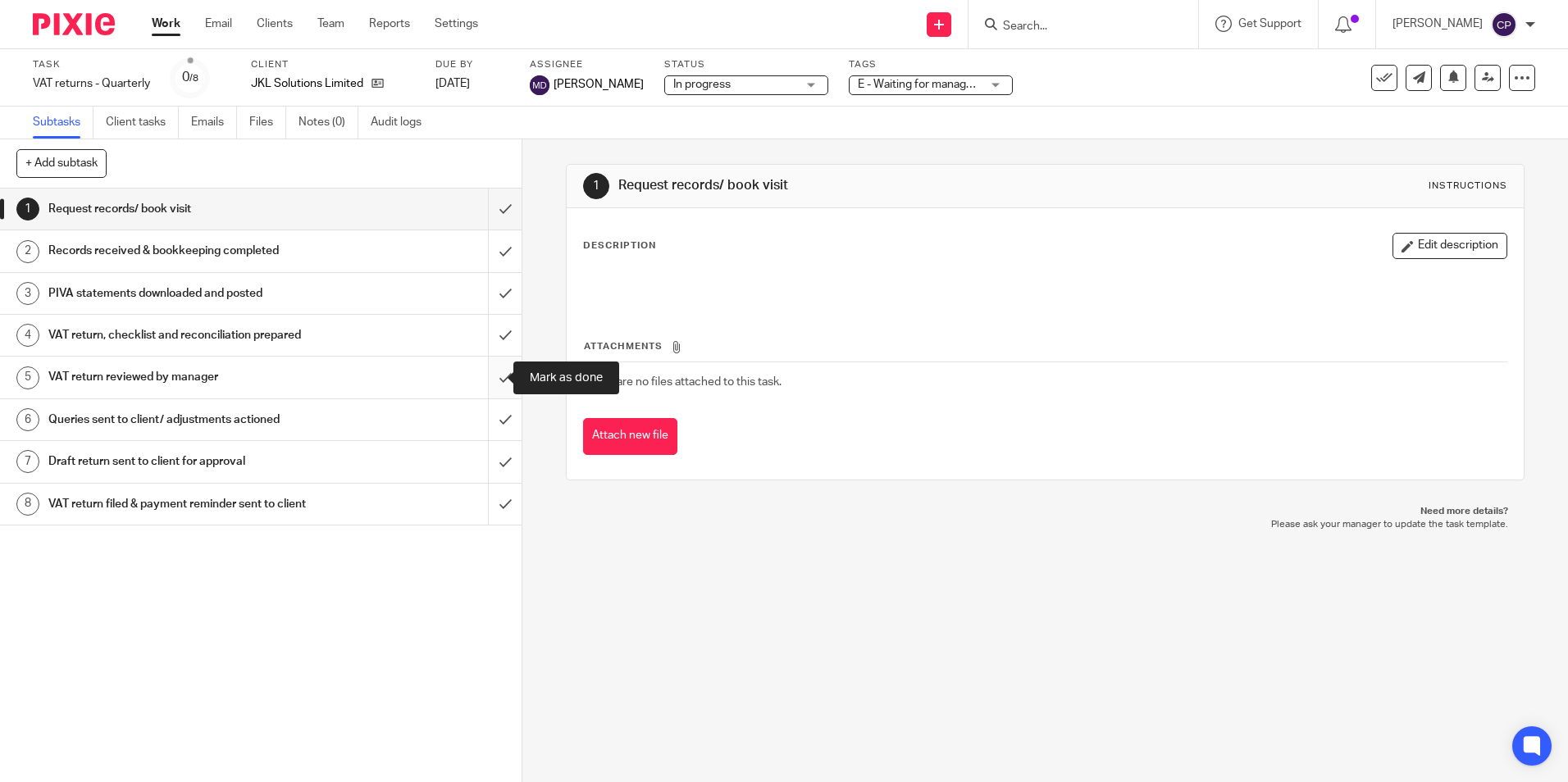
click at [489, 379] on input "submit" at bounding box center [261, 377] width 521 height 41
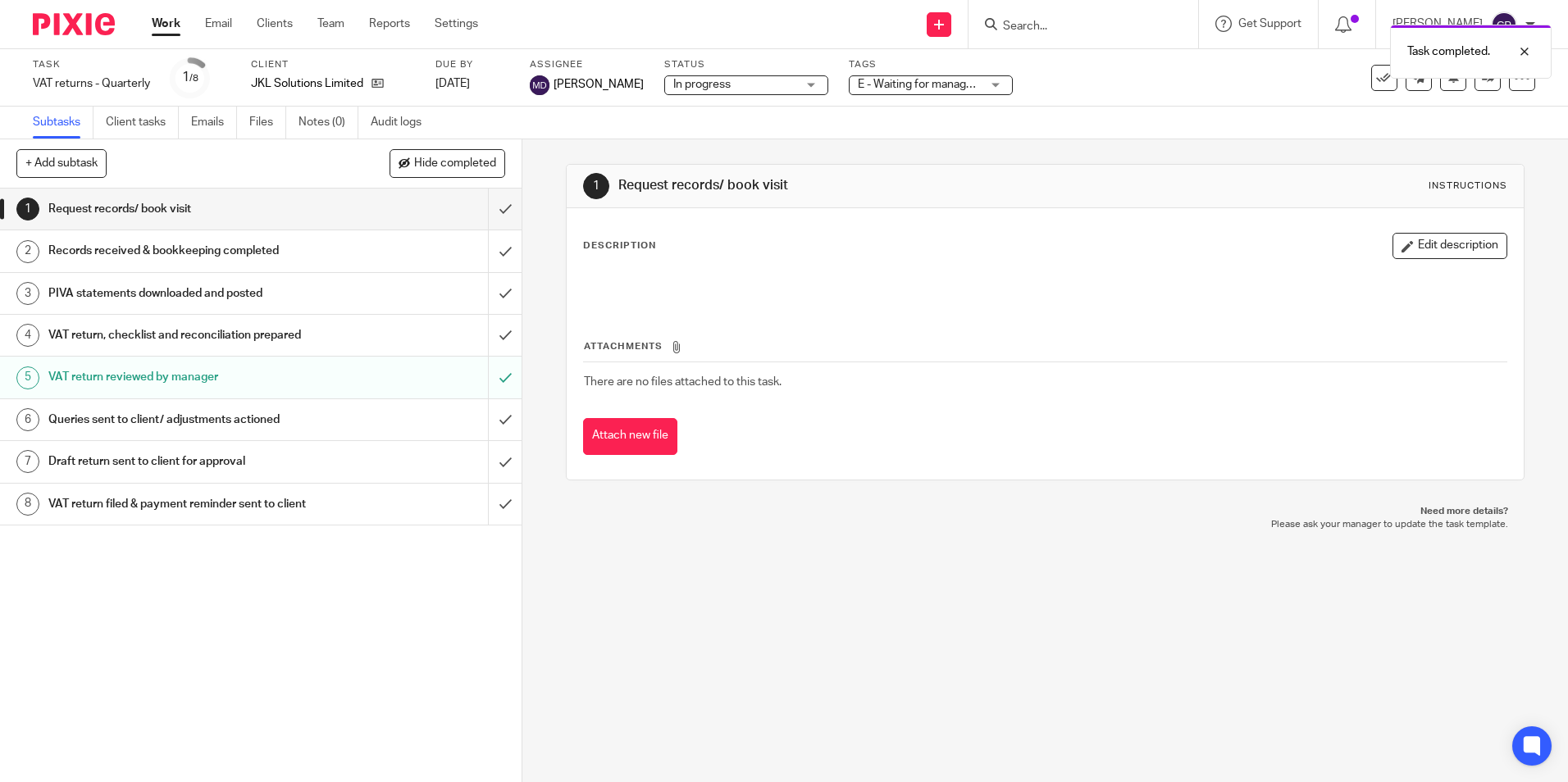
click at [885, 88] on span "E - Waiting for manager review/approval" at bounding box center [958, 84] width 202 height 11
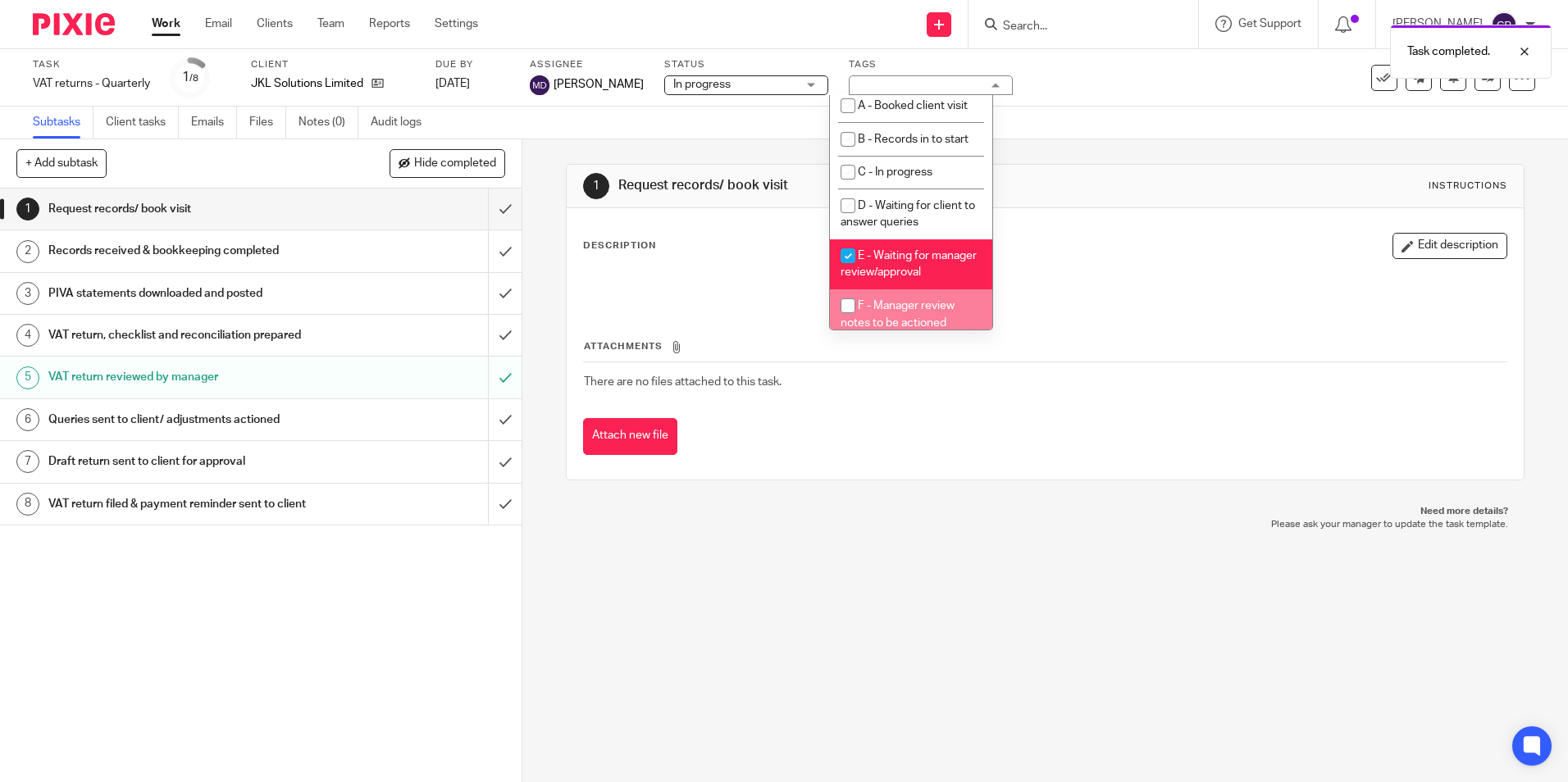
scroll to position [82, 0]
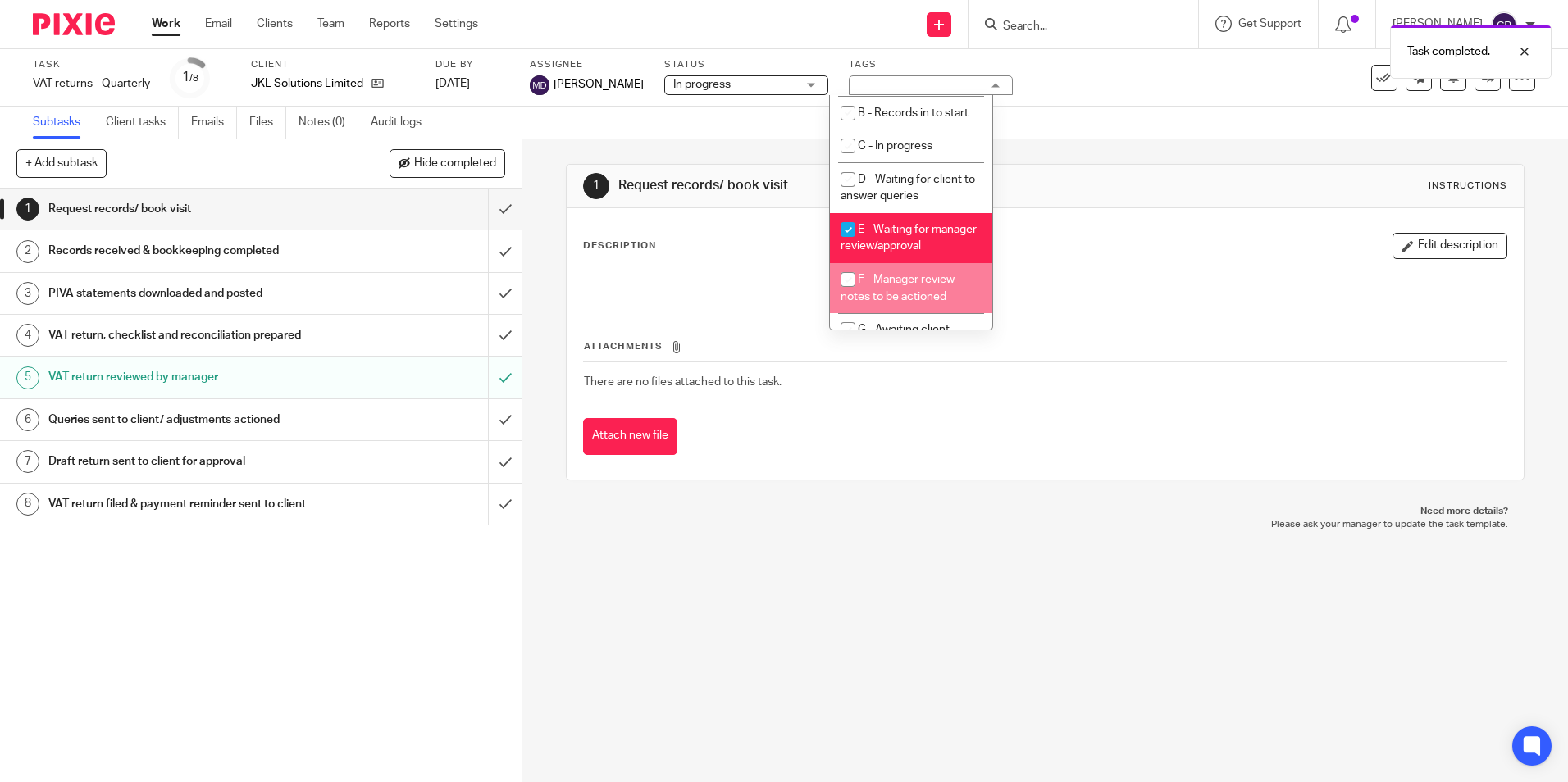
click at [848, 294] on input "checkbox" at bounding box center [848, 280] width 31 height 31
checkbox input "true"
click at [849, 227] on input "checkbox" at bounding box center [848, 229] width 31 height 31
checkbox input "false"
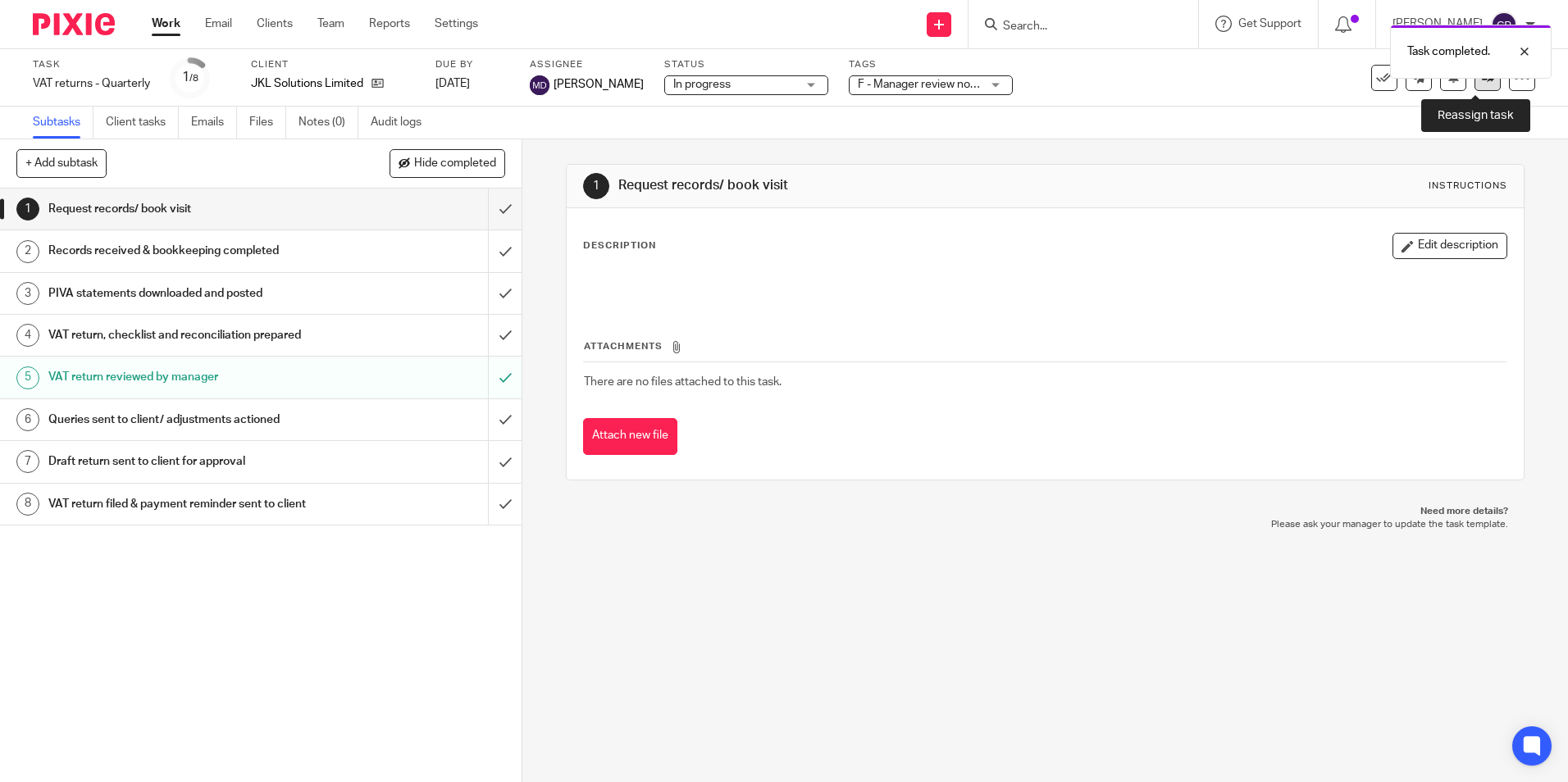
click at [1482, 81] on icon at bounding box center [1488, 76] width 12 height 12
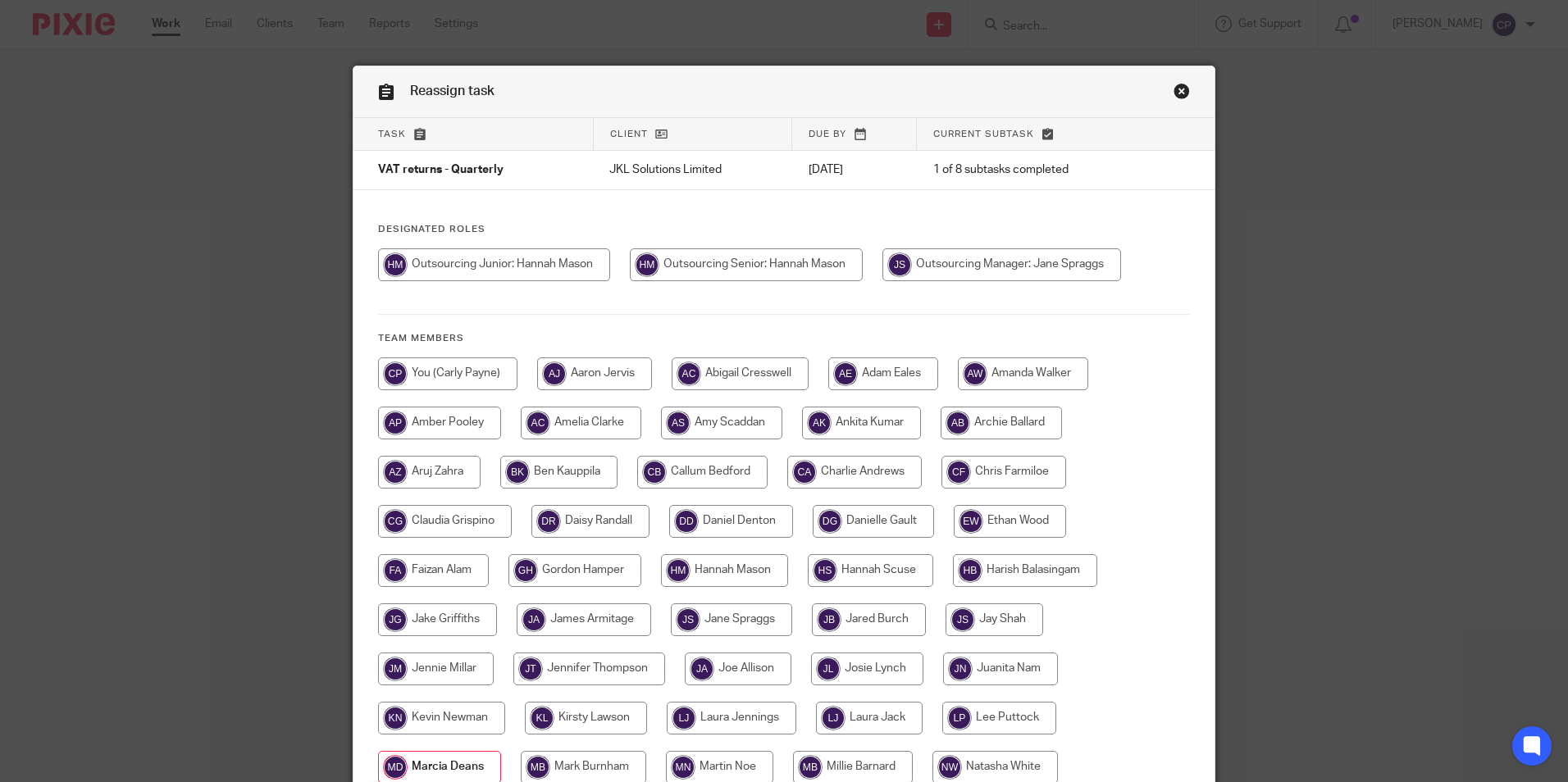
click at [684, 265] on input "radio" at bounding box center [746, 265] width 233 height 33
radio input "true"
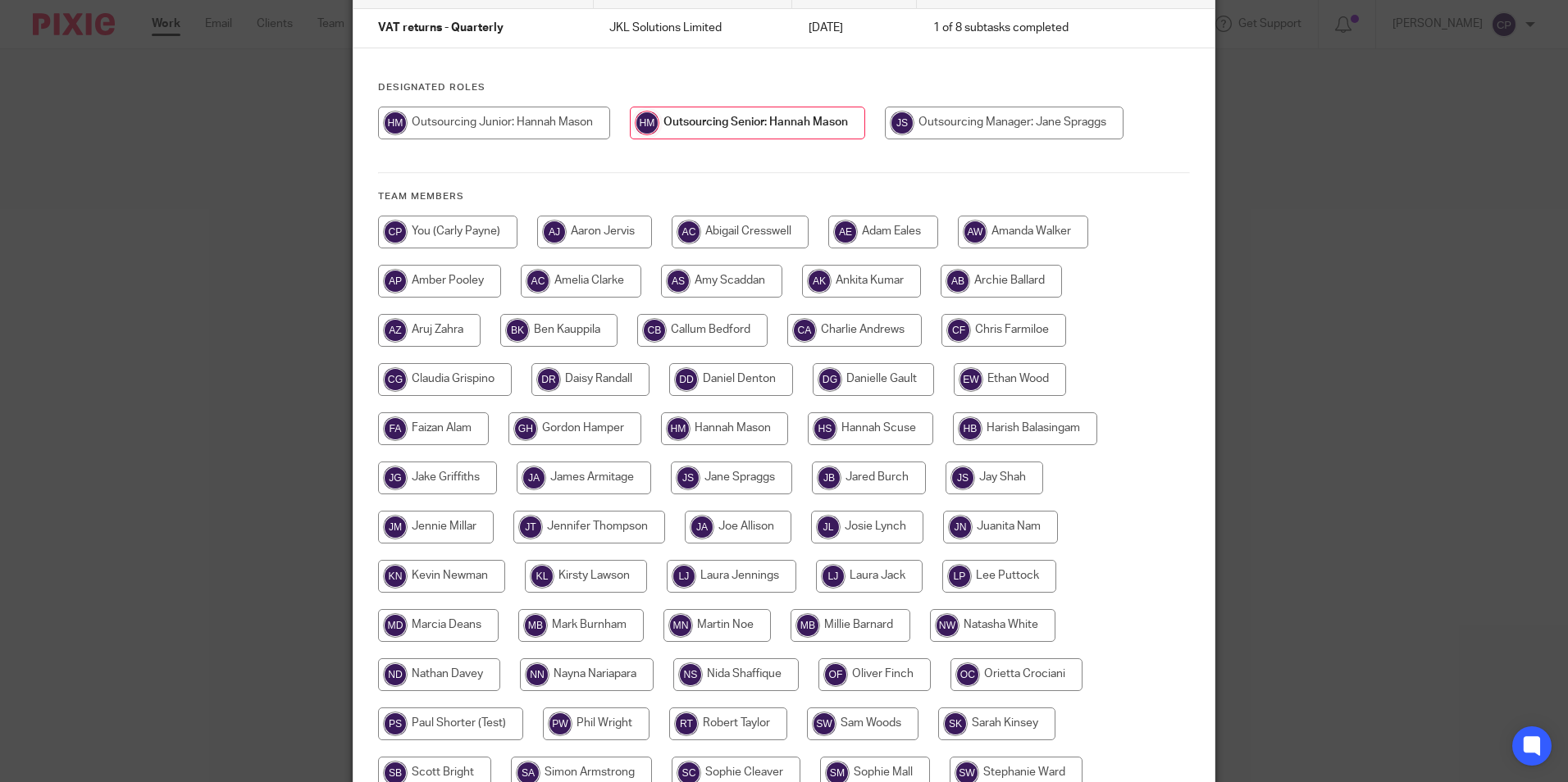
scroll to position [350, 0]
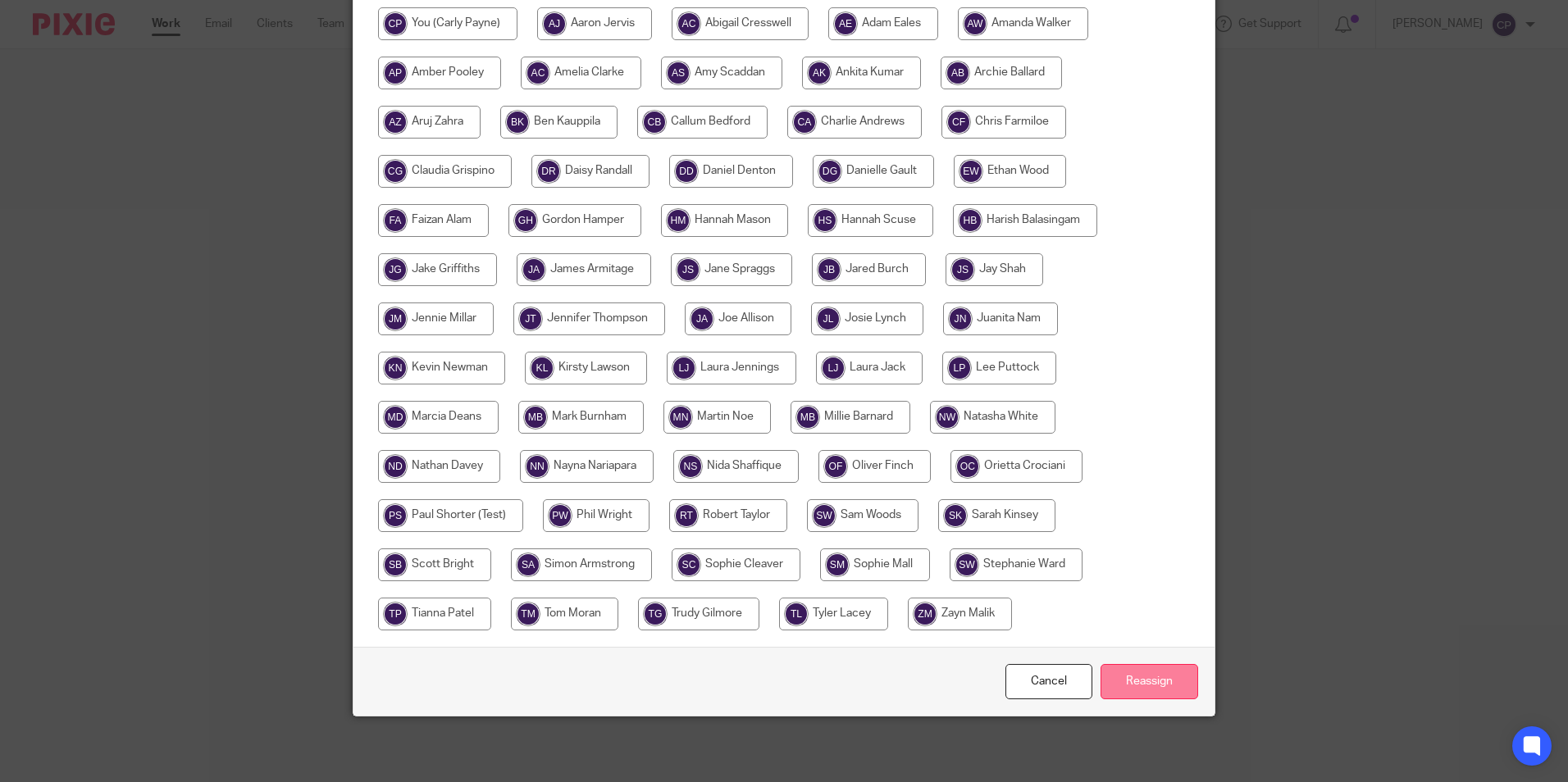
click at [1137, 683] on input "Reassign" at bounding box center [1150, 682] width 98 height 35
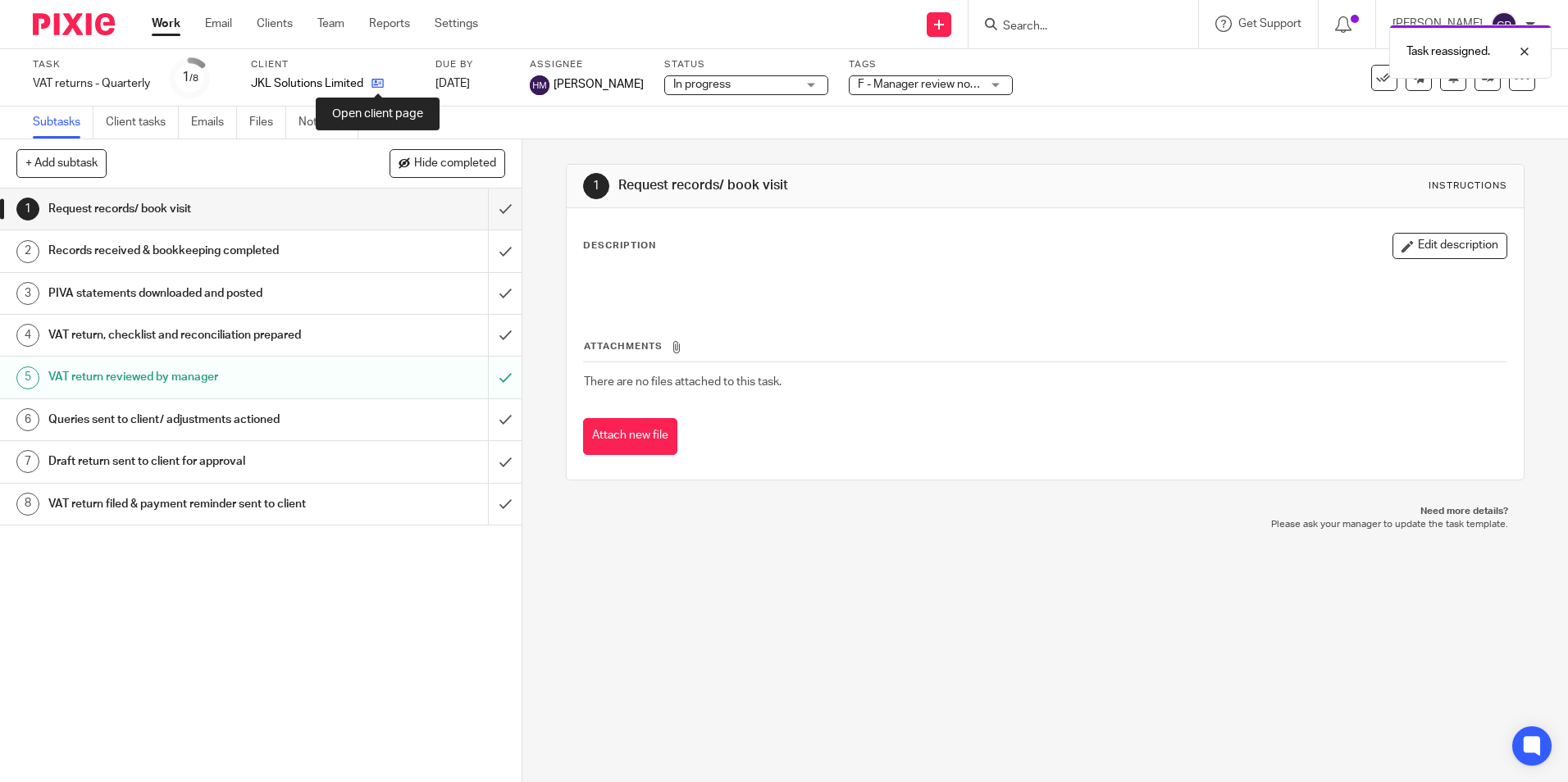
click at [380, 84] on icon at bounding box center [377, 83] width 12 height 12
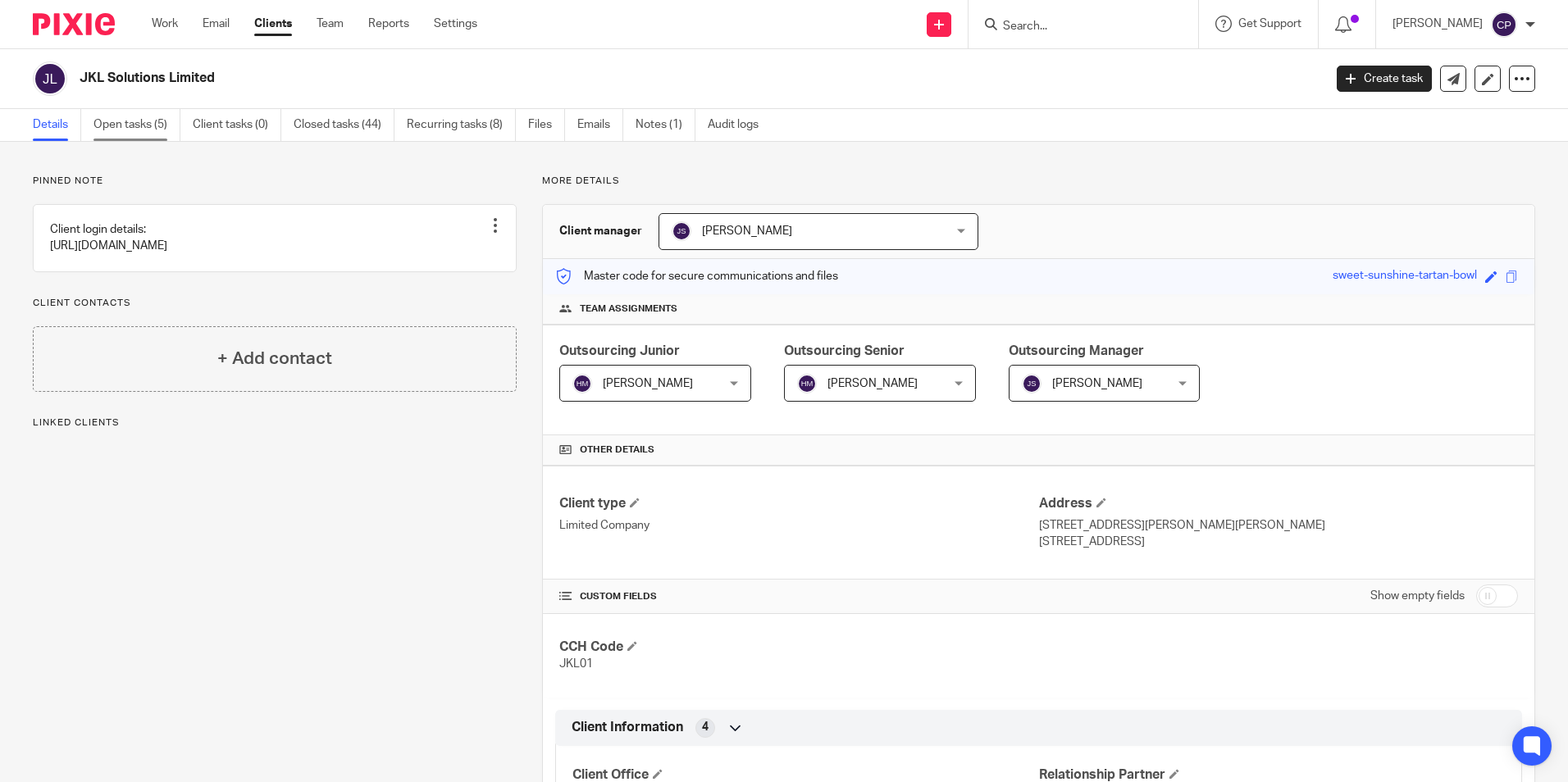
click at [151, 123] on link "Open tasks (5)" at bounding box center [136, 124] width 87 height 32
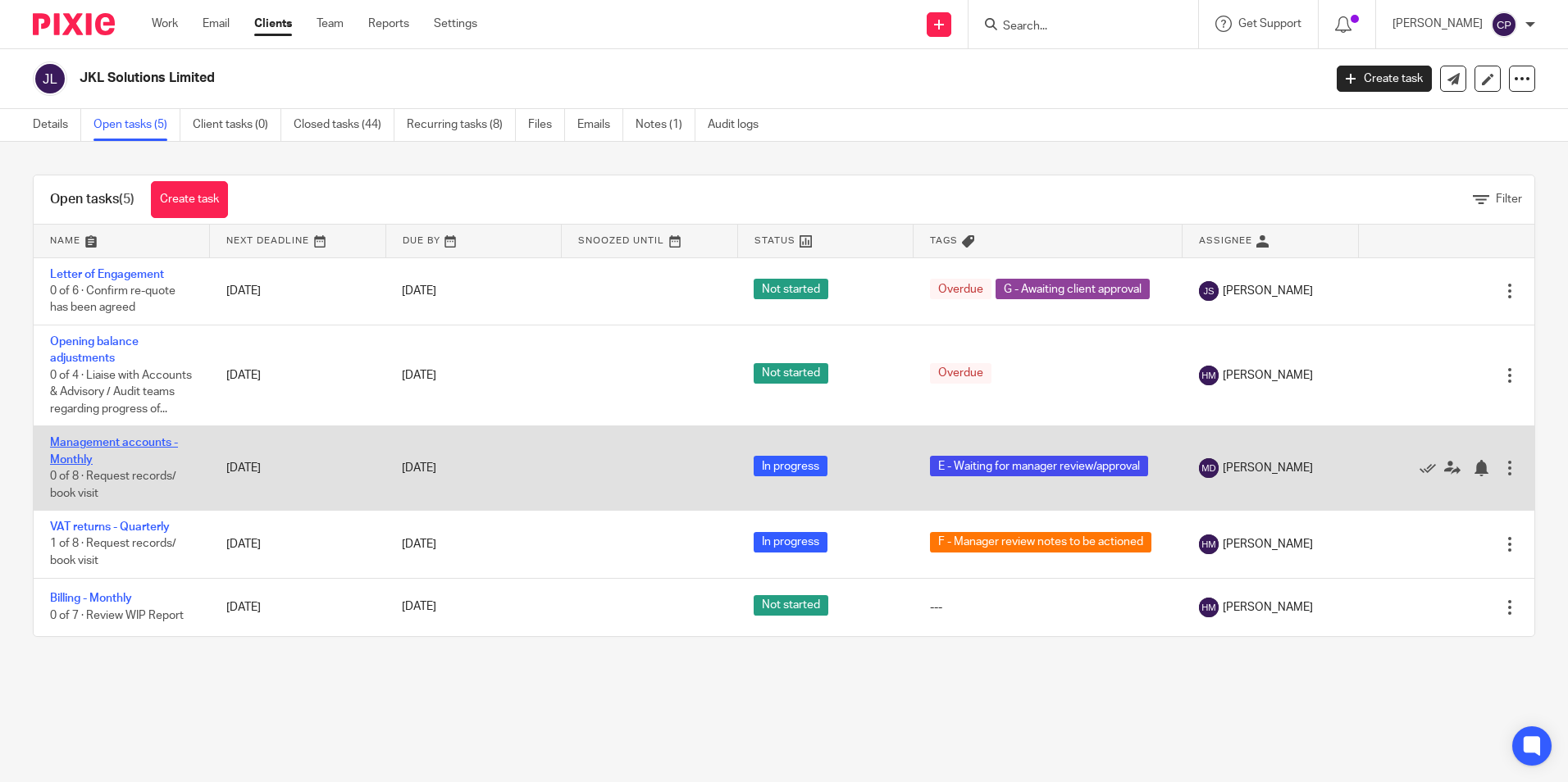
click at [71, 461] on link "Management accounts - Monthly" at bounding box center [113, 451] width 128 height 28
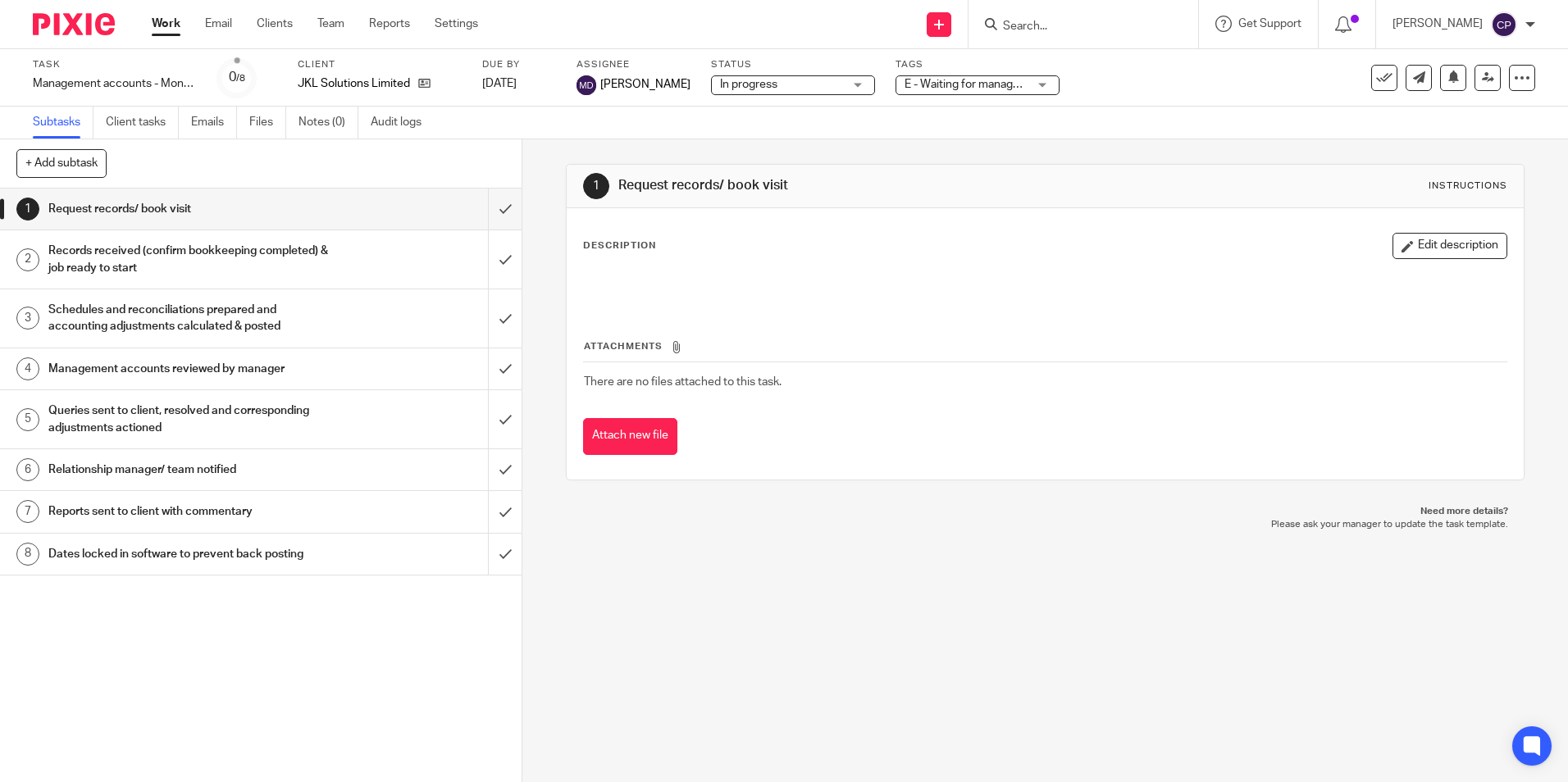
click at [1024, 84] on div "E - Waiting for manager review/approval" at bounding box center [977, 85] width 164 height 19
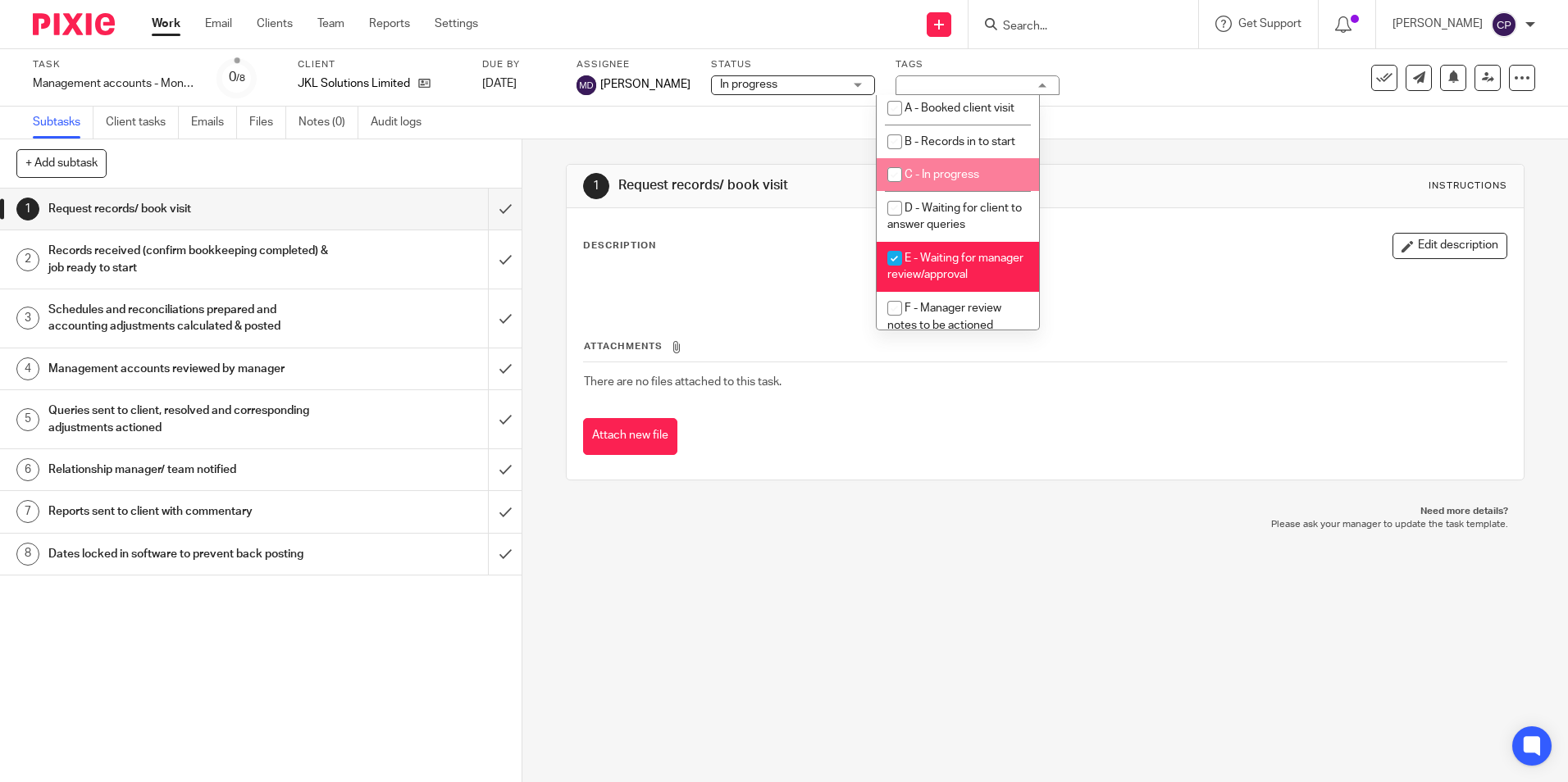
scroll to position [82, 0]
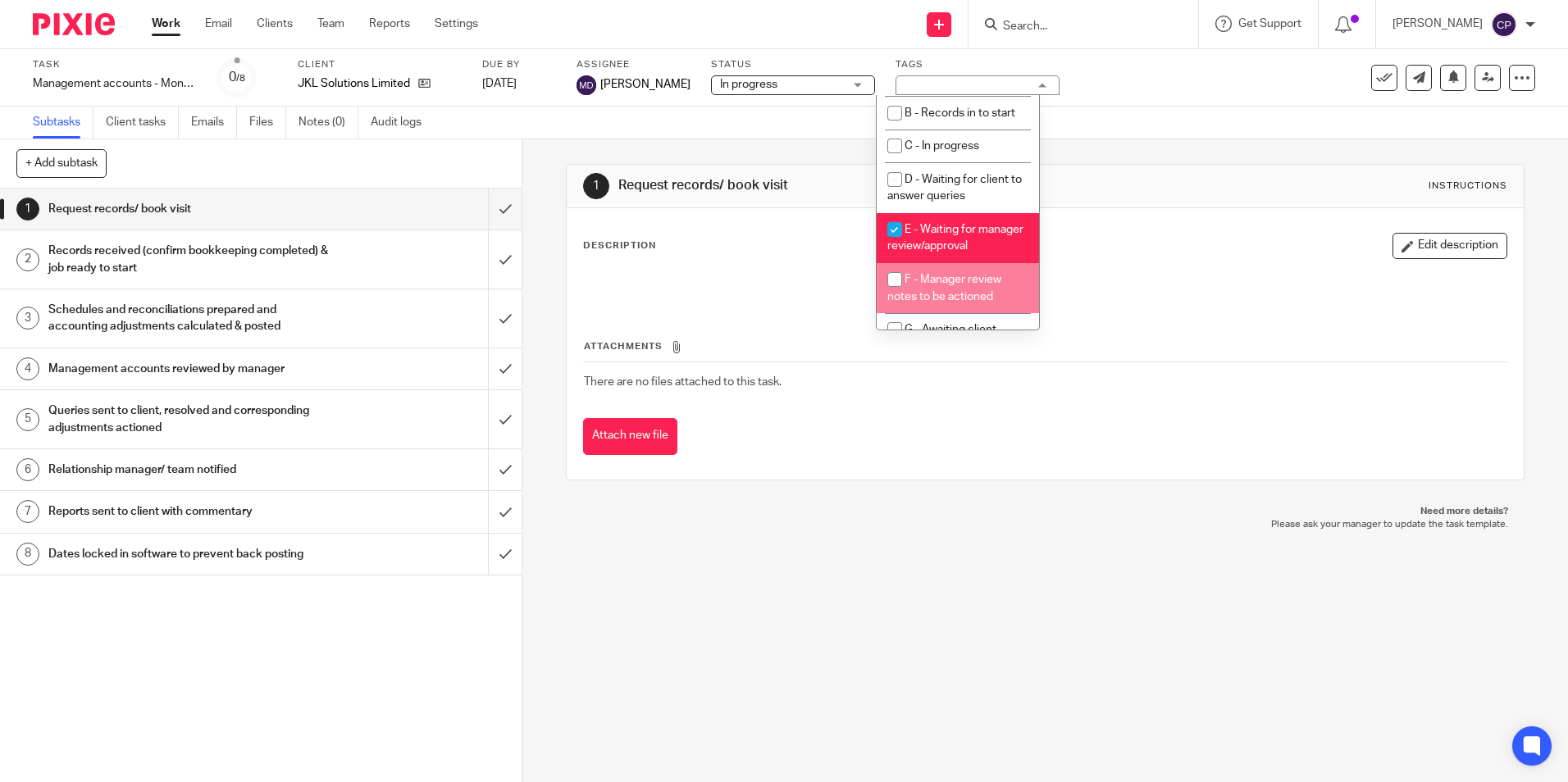
click at [894, 296] on input "checkbox" at bounding box center [895, 280] width 31 height 31
checkbox input "true"
click at [893, 228] on input "checkbox" at bounding box center [895, 229] width 31 height 31
checkbox input "false"
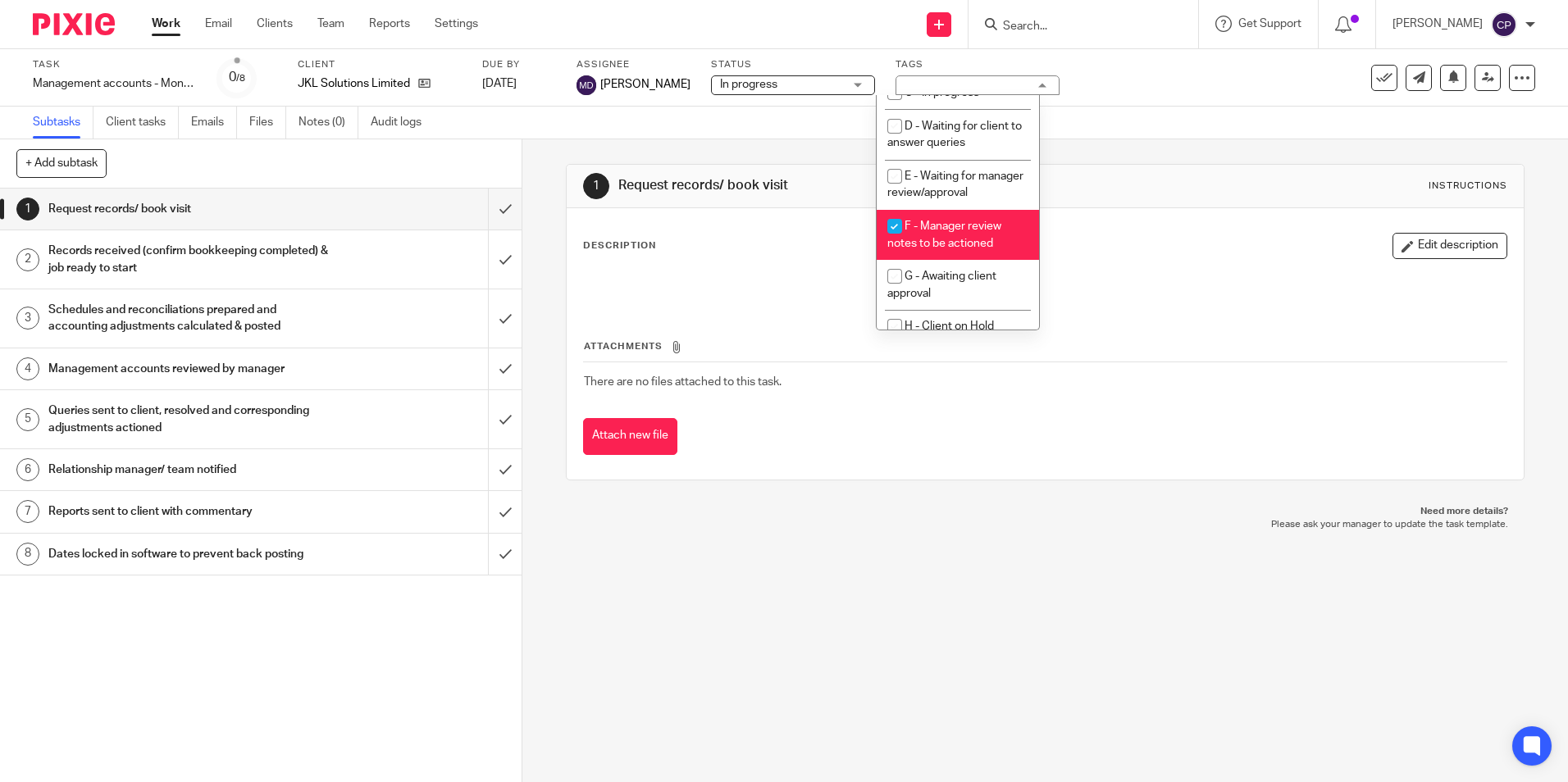
scroll to position [164, 0]
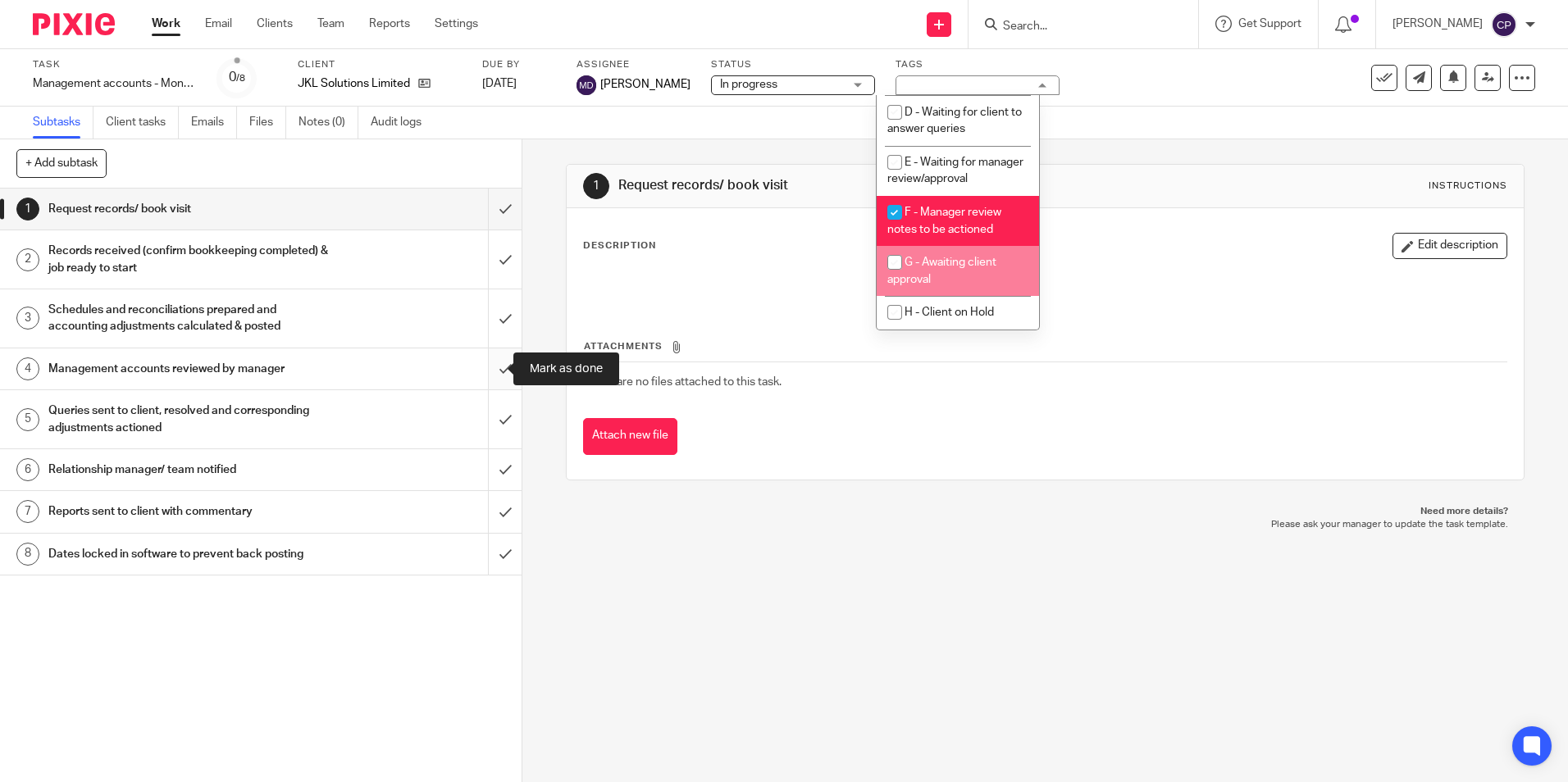
click at [491, 362] on input "submit" at bounding box center [261, 368] width 521 height 41
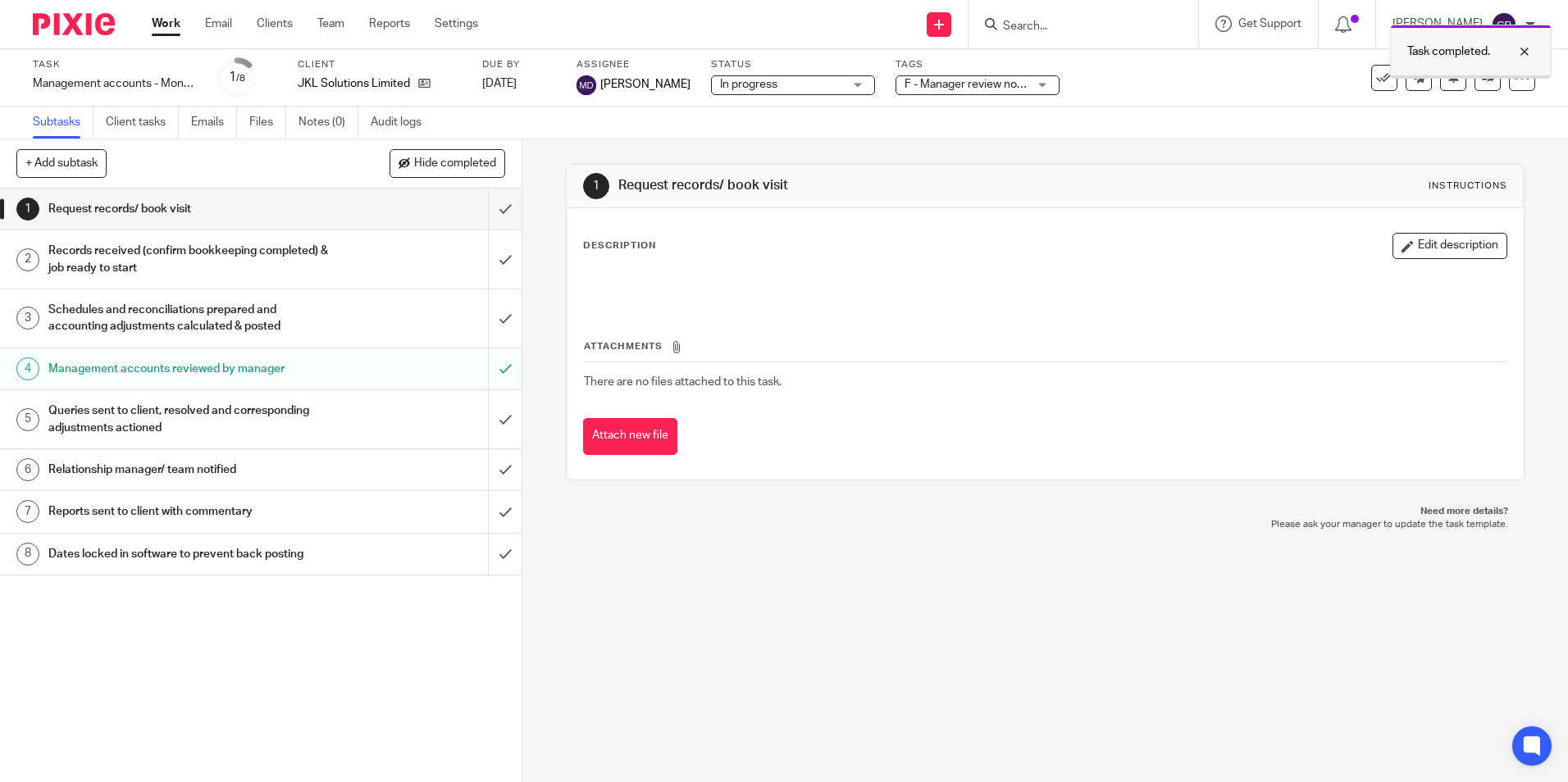
click at [1483, 76] on div at bounding box center [1471, 76] width 160 height 3
click at [1482, 78] on icon at bounding box center [1488, 76] width 12 height 12
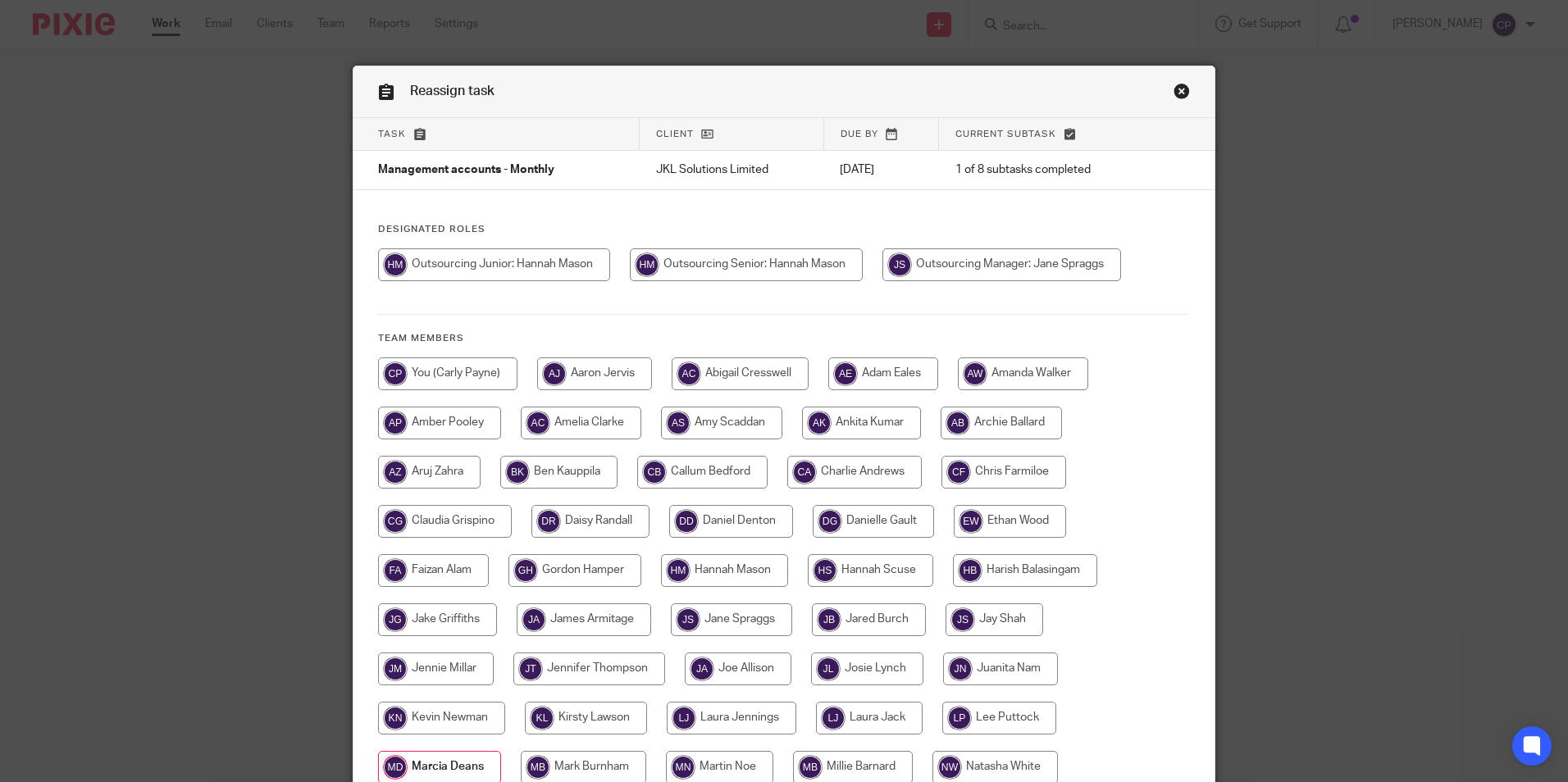
click at [783, 265] on input "radio" at bounding box center [746, 265] width 233 height 33
radio input "true"
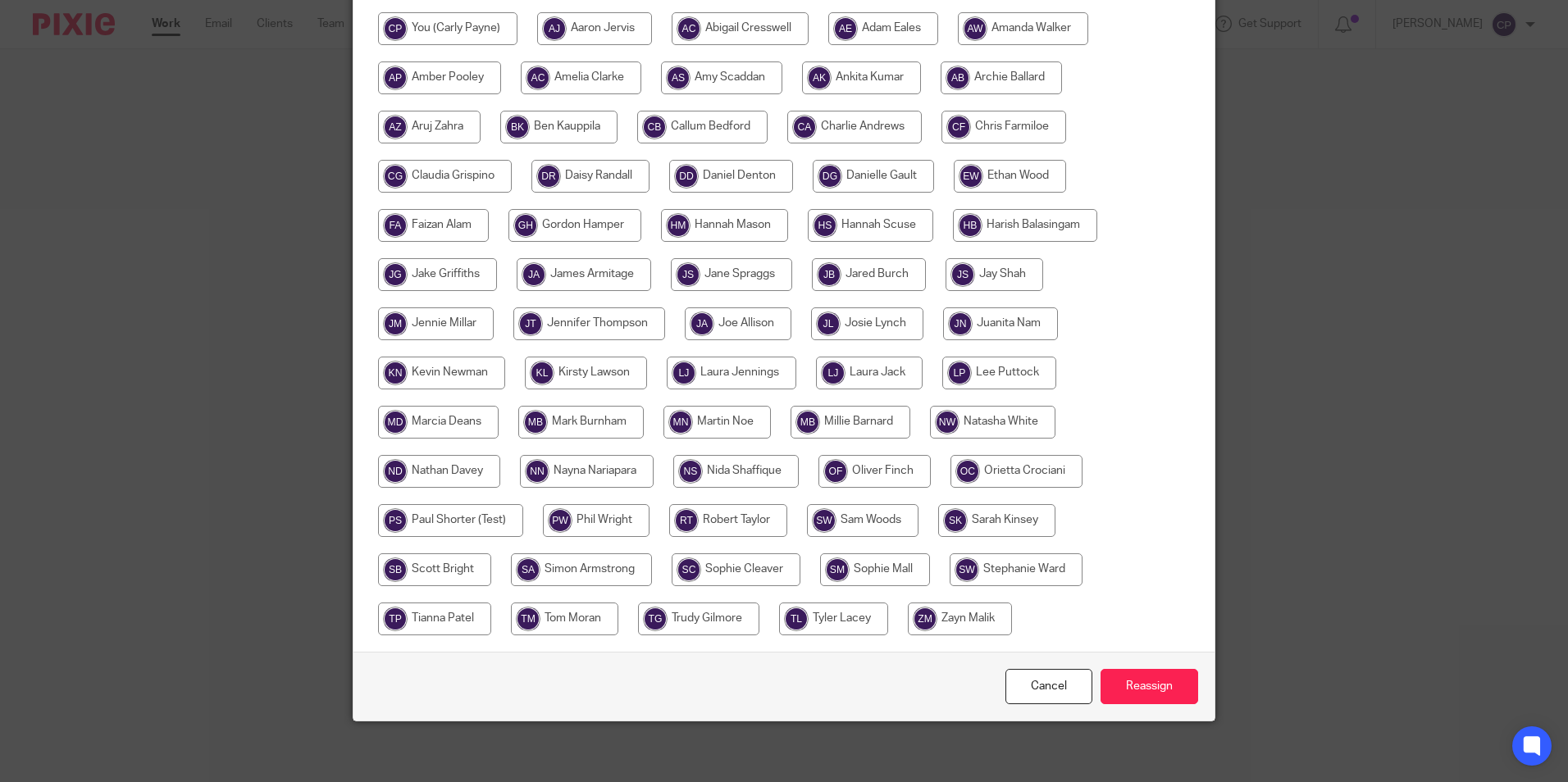
scroll to position [350, 0]
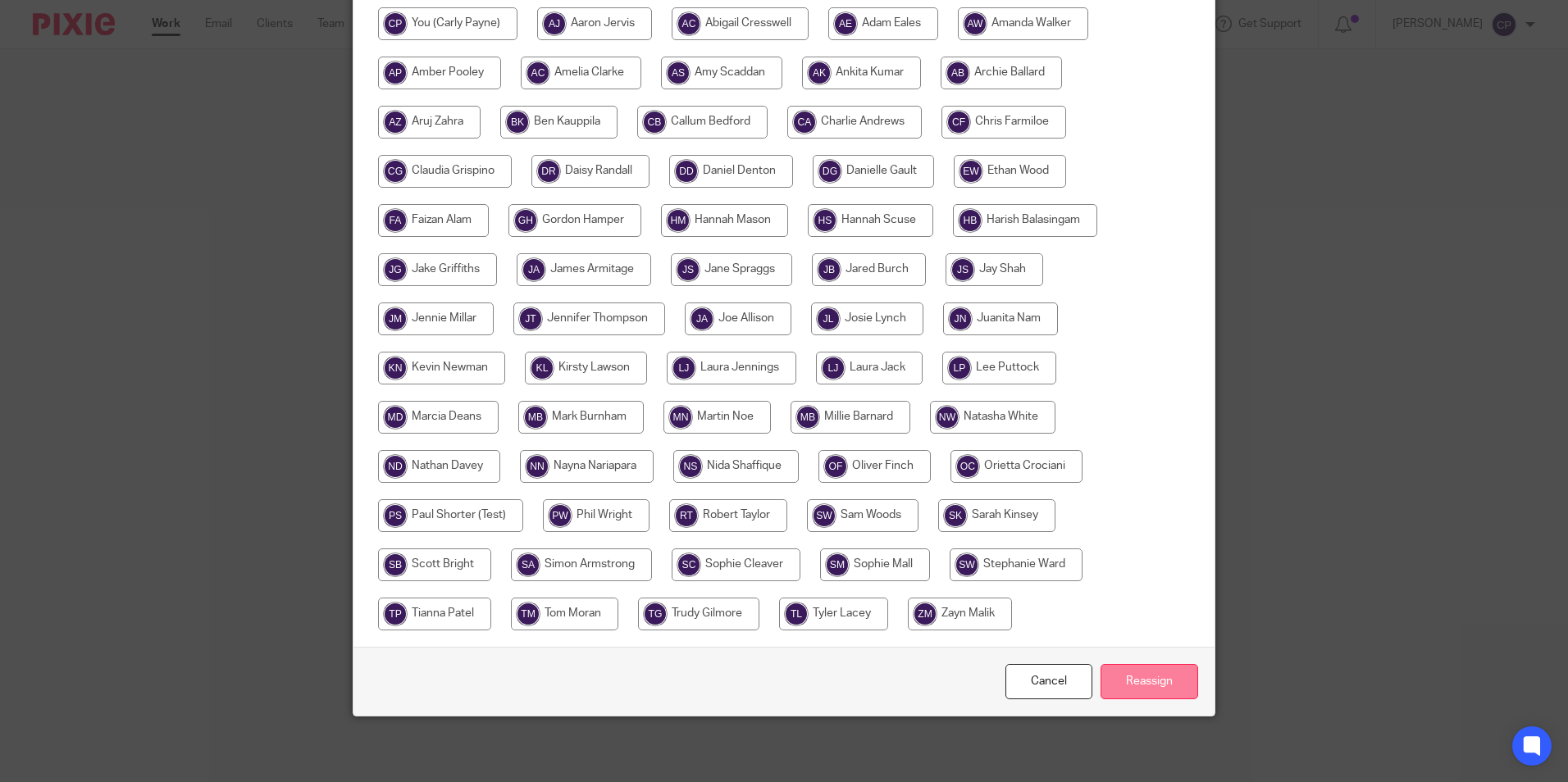
click at [1130, 675] on input "Reassign" at bounding box center [1150, 682] width 98 height 35
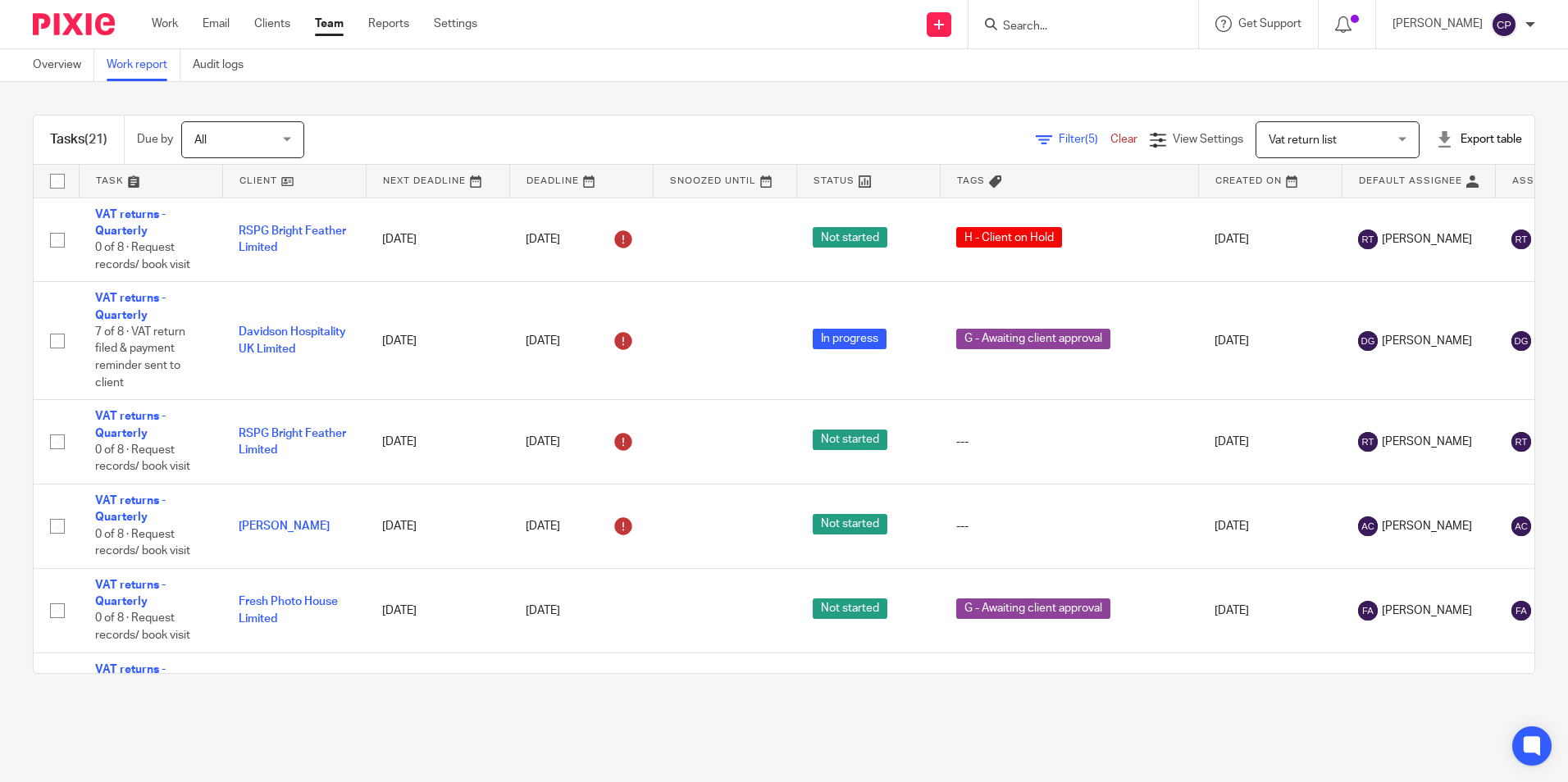
click at [1094, 29] on input "Search" at bounding box center [1075, 27] width 147 height 15
type input "Cyb"
click at [1175, 727] on main "Overview Work report Audit logs Tasks (21) Due by All All Today Tomorrow This w…" at bounding box center [784, 391] width 1568 height 782
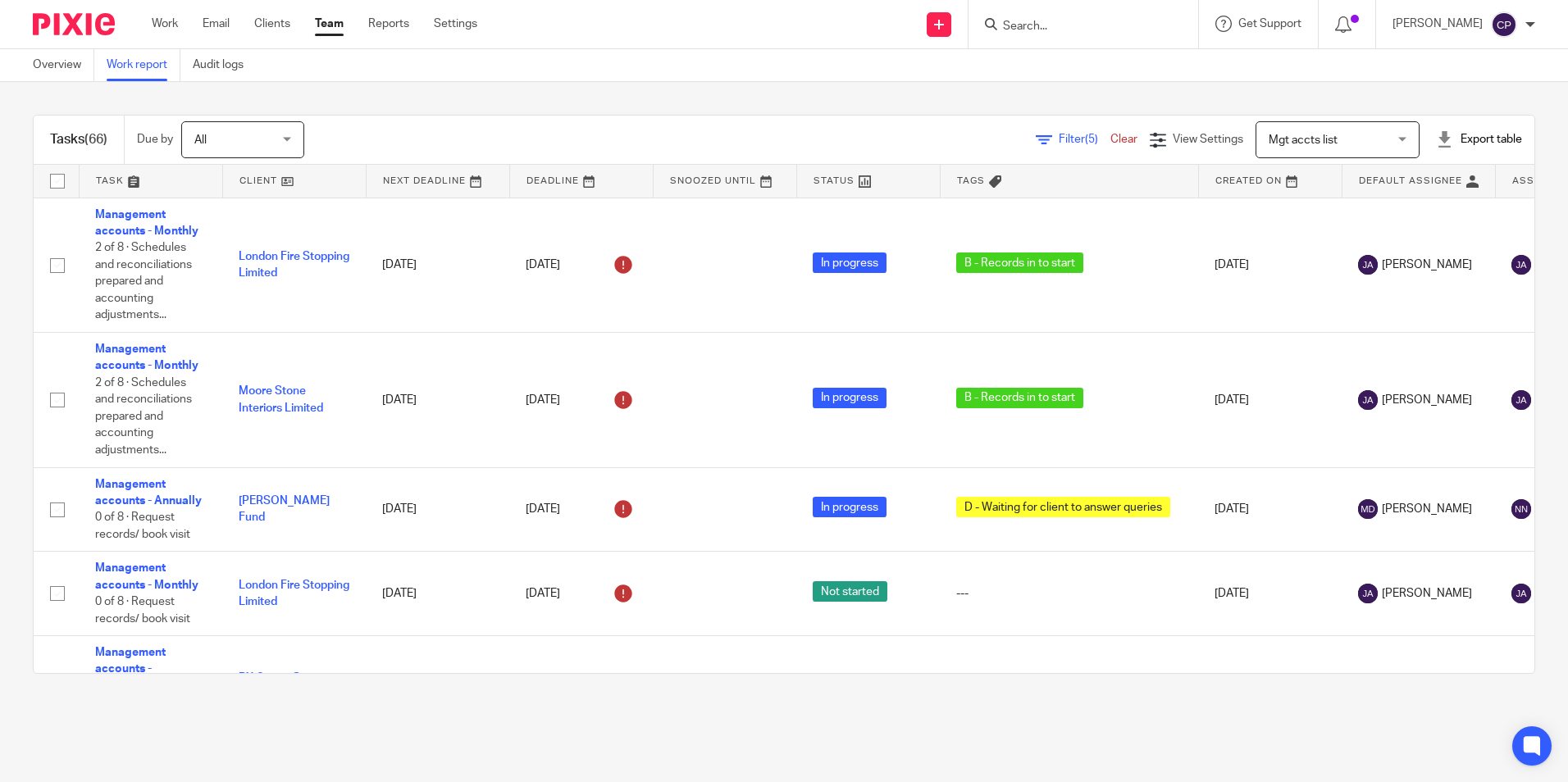
scroll to position [5654, 0]
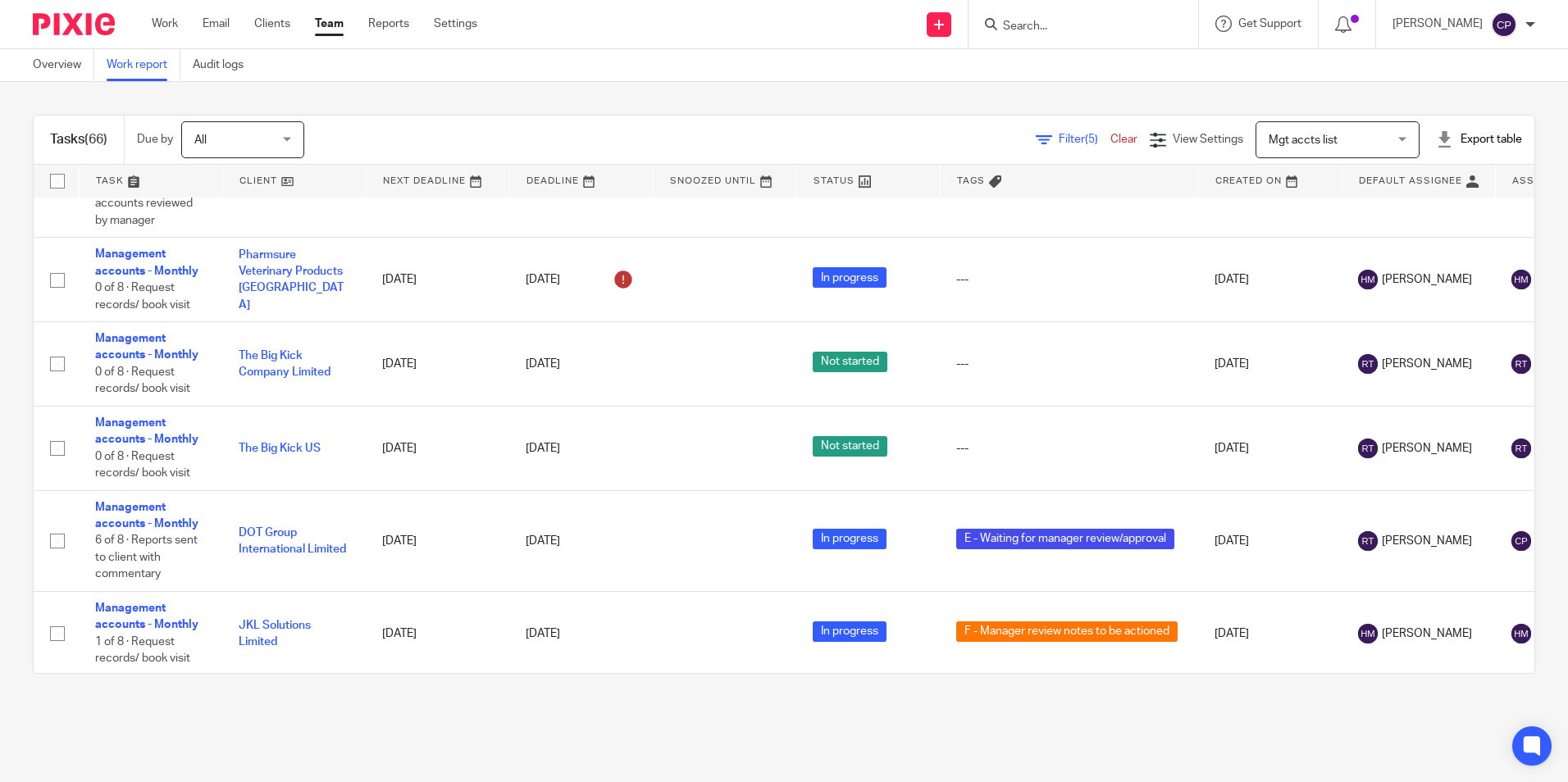
scroll to position [3029, 0]
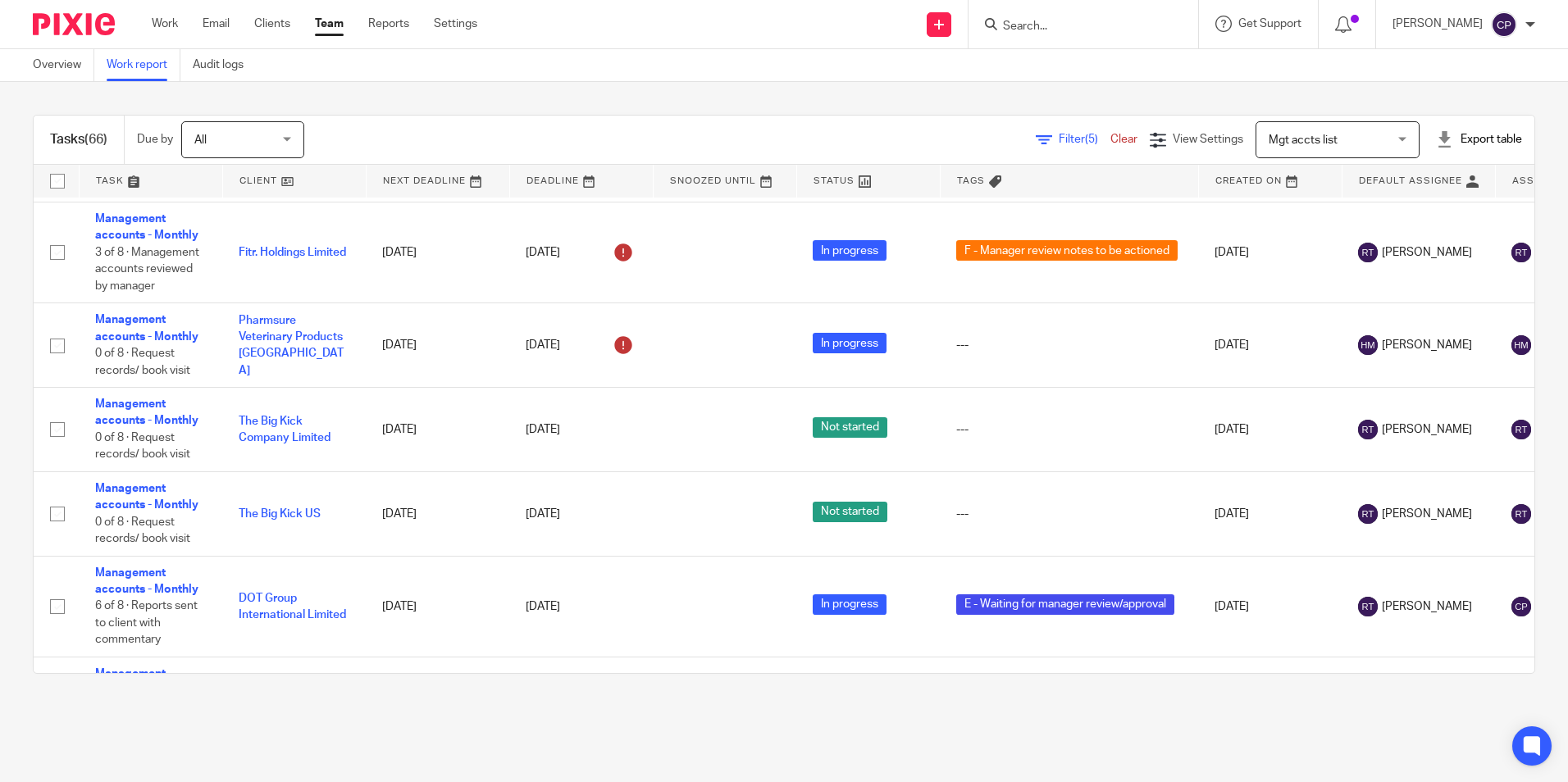
click at [1059, 28] on input "Search" at bounding box center [1075, 27] width 147 height 15
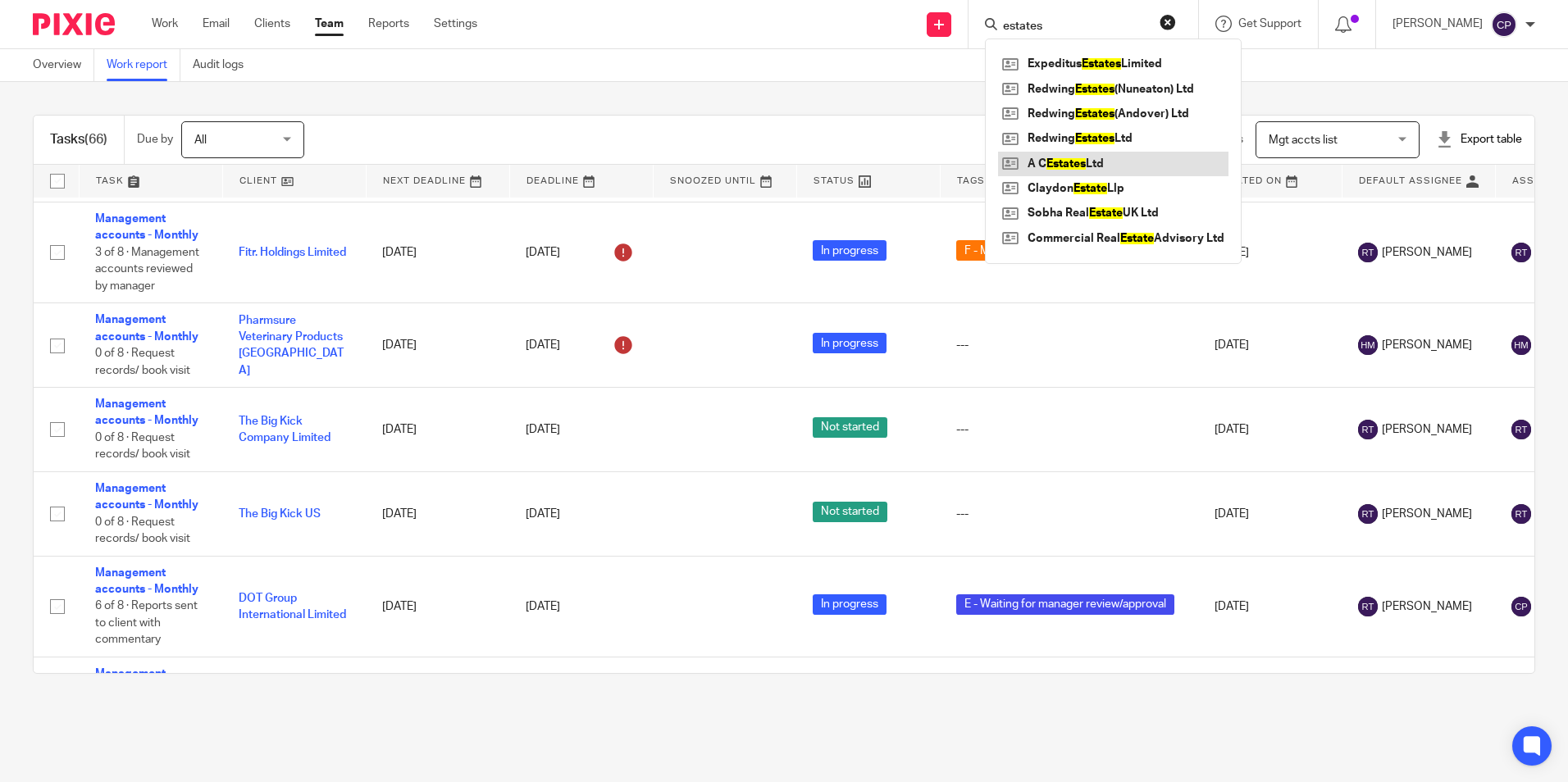
type input "estates"
click at [826, 27] on div "Send new email Create task Add client Request signature estates Expeditus Estat…" at bounding box center [1035, 24] width 1066 height 49
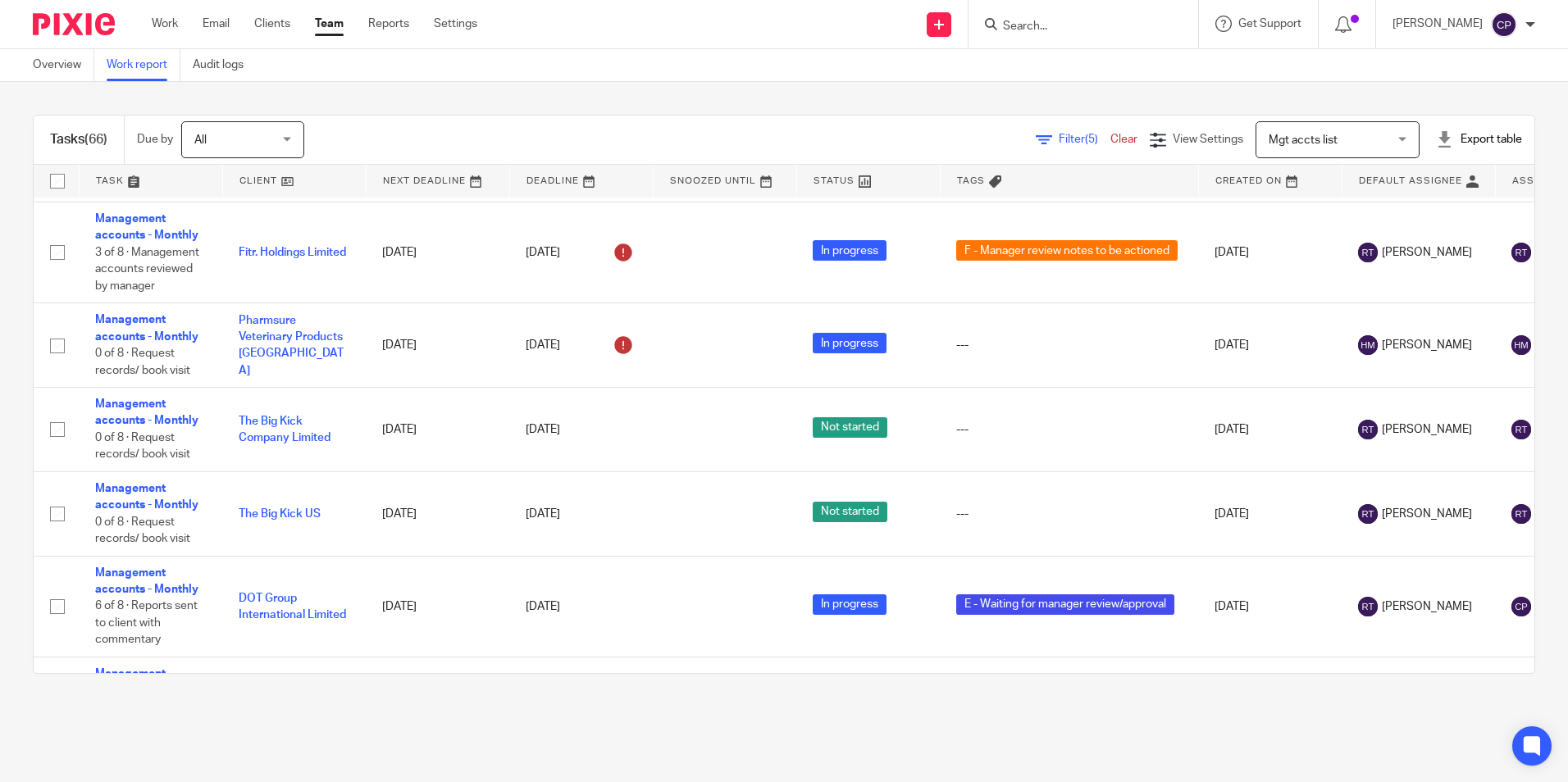
click at [1533, 27] on div at bounding box center [1530, 24] width 10 height 10
click at [1483, 110] on li "Logout" at bounding box center [1472, 114] width 109 height 24
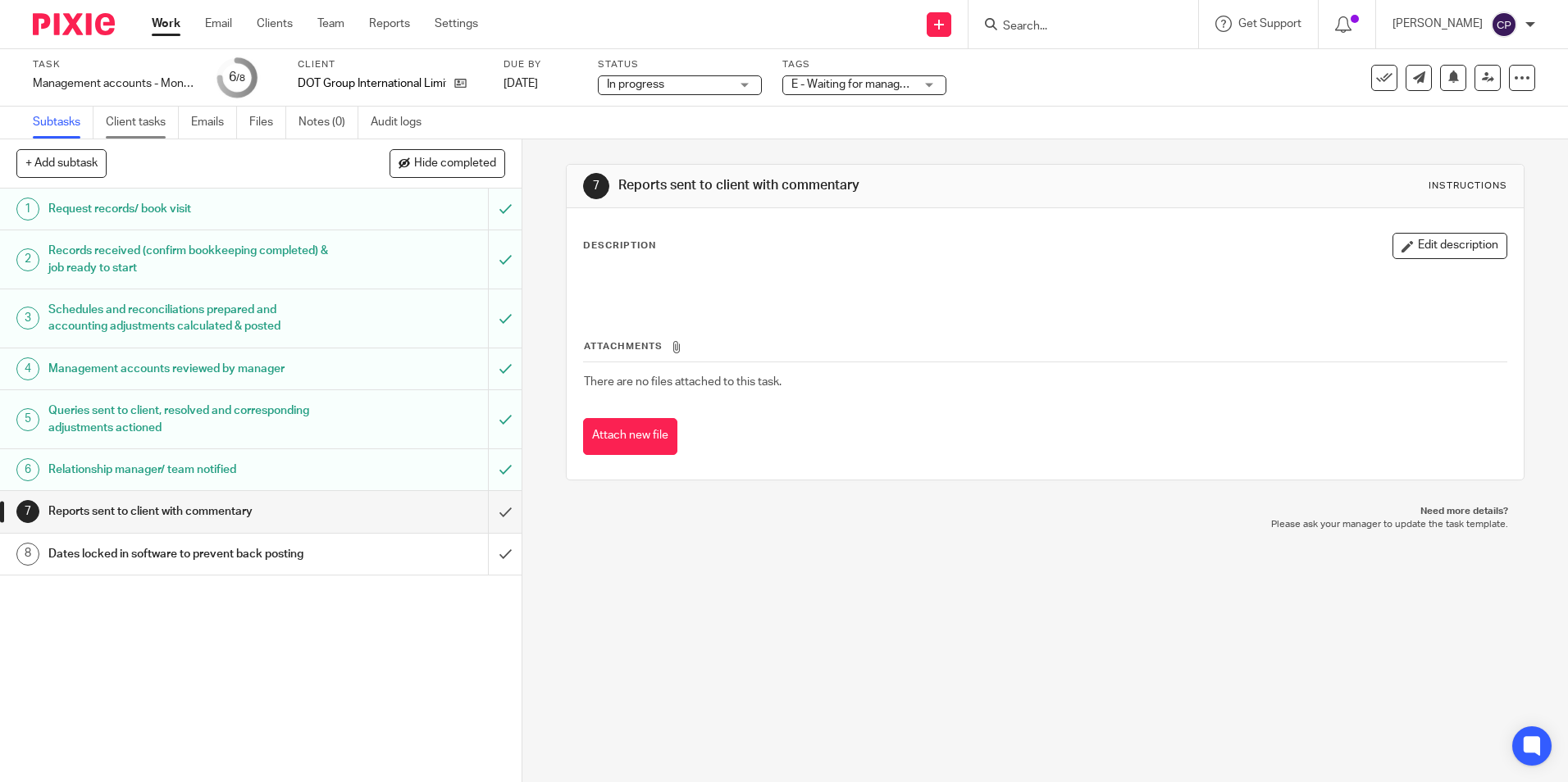
click at [146, 122] on link "Client tasks" at bounding box center [142, 123] width 73 height 32
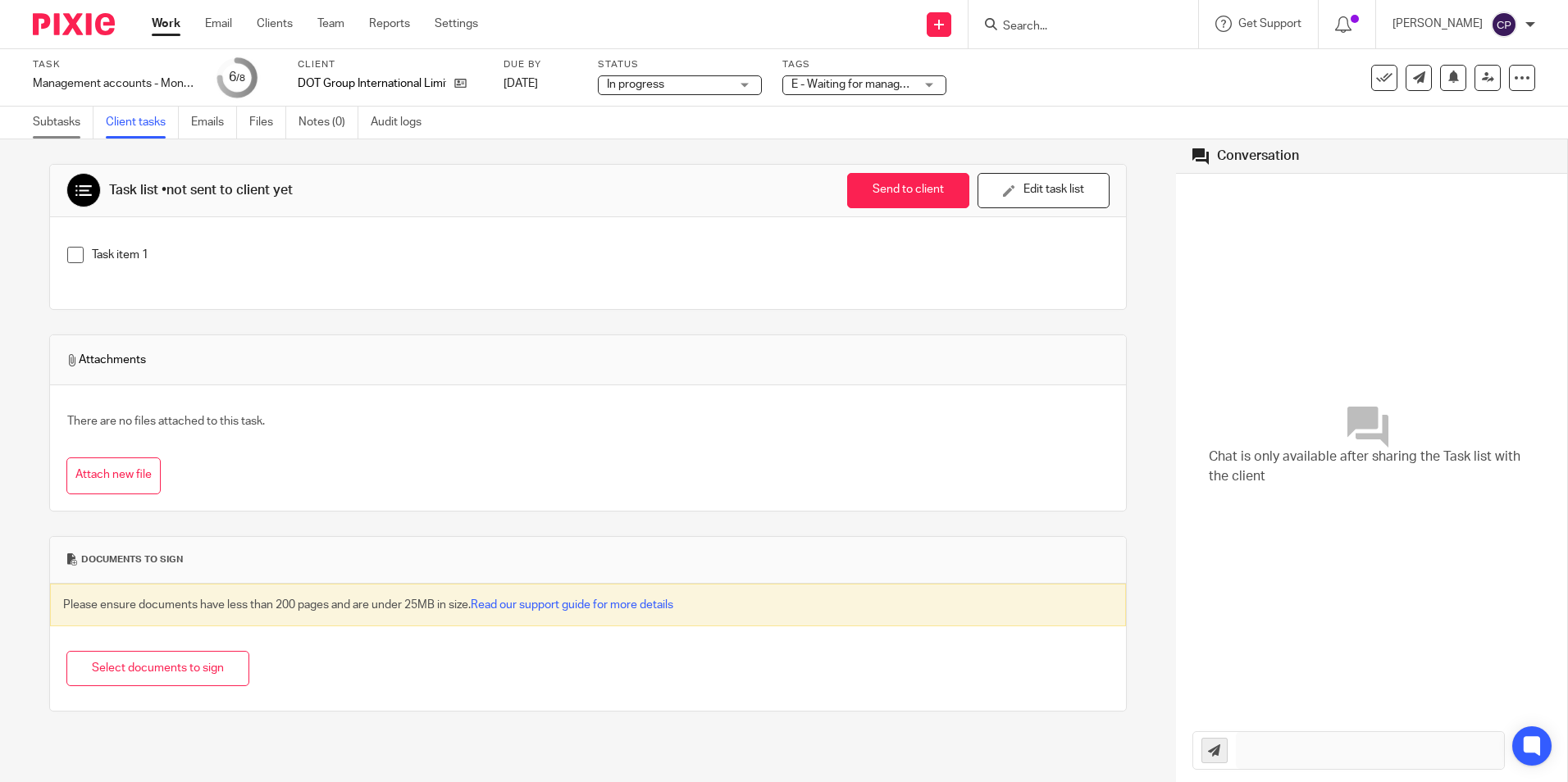
click at [58, 121] on link "Subtasks" at bounding box center [64, 123] width 61 height 32
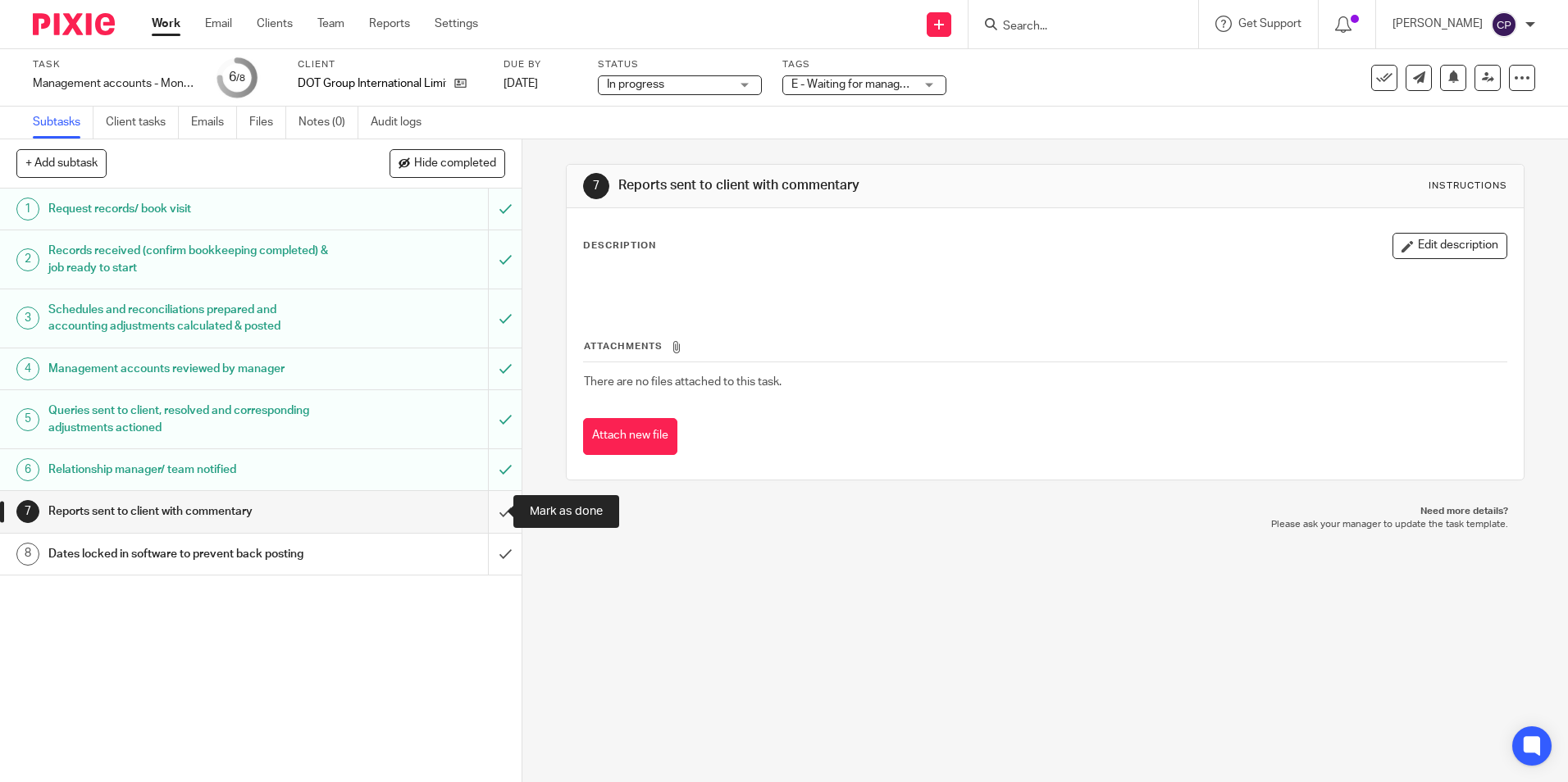
click at [489, 512] on input "submit" at bounding box center [261, 511] width 521 height 41
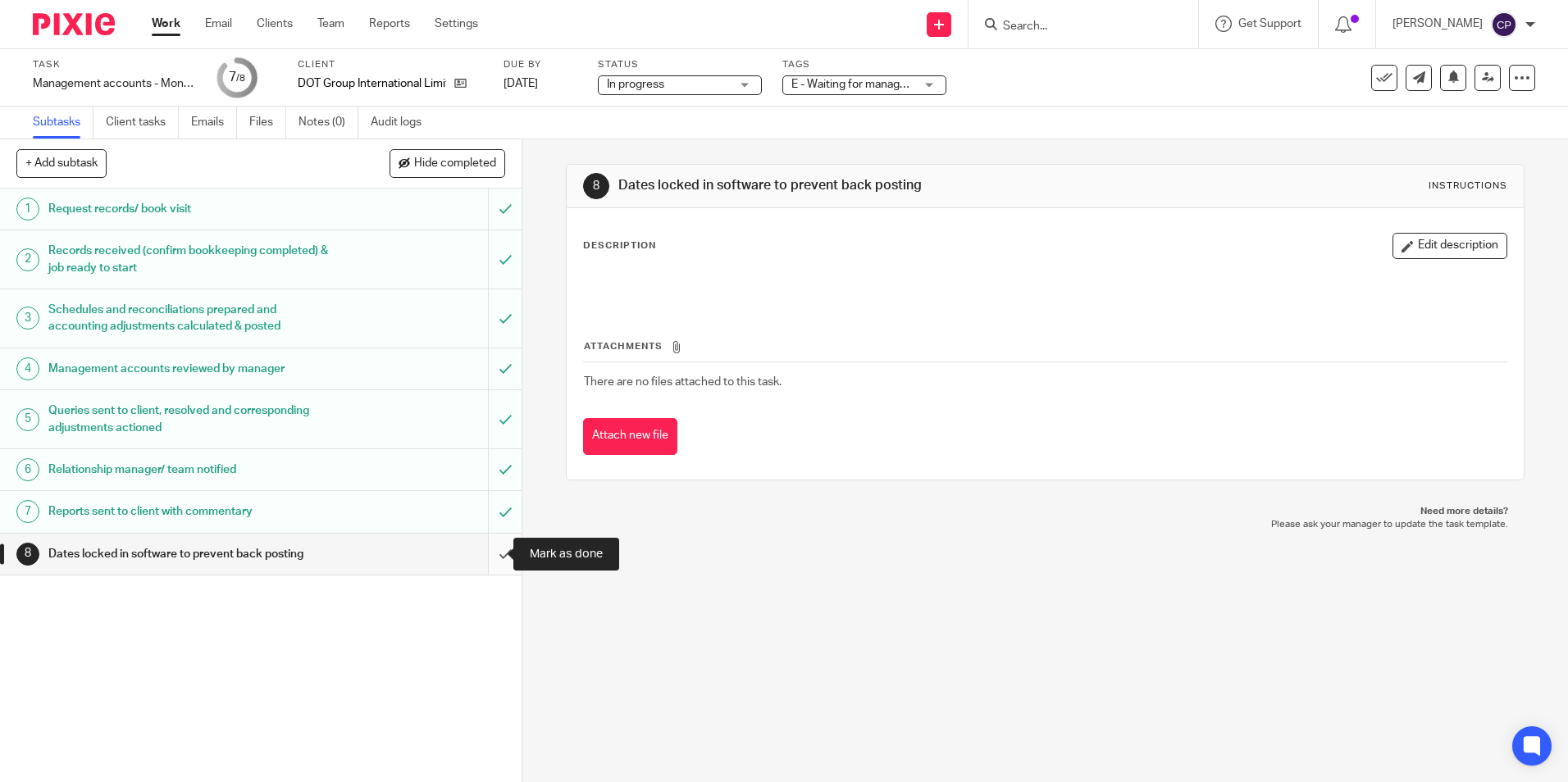
click at [486, 557] on input "submit" at bounding box center [261, 554] width 521 height 41
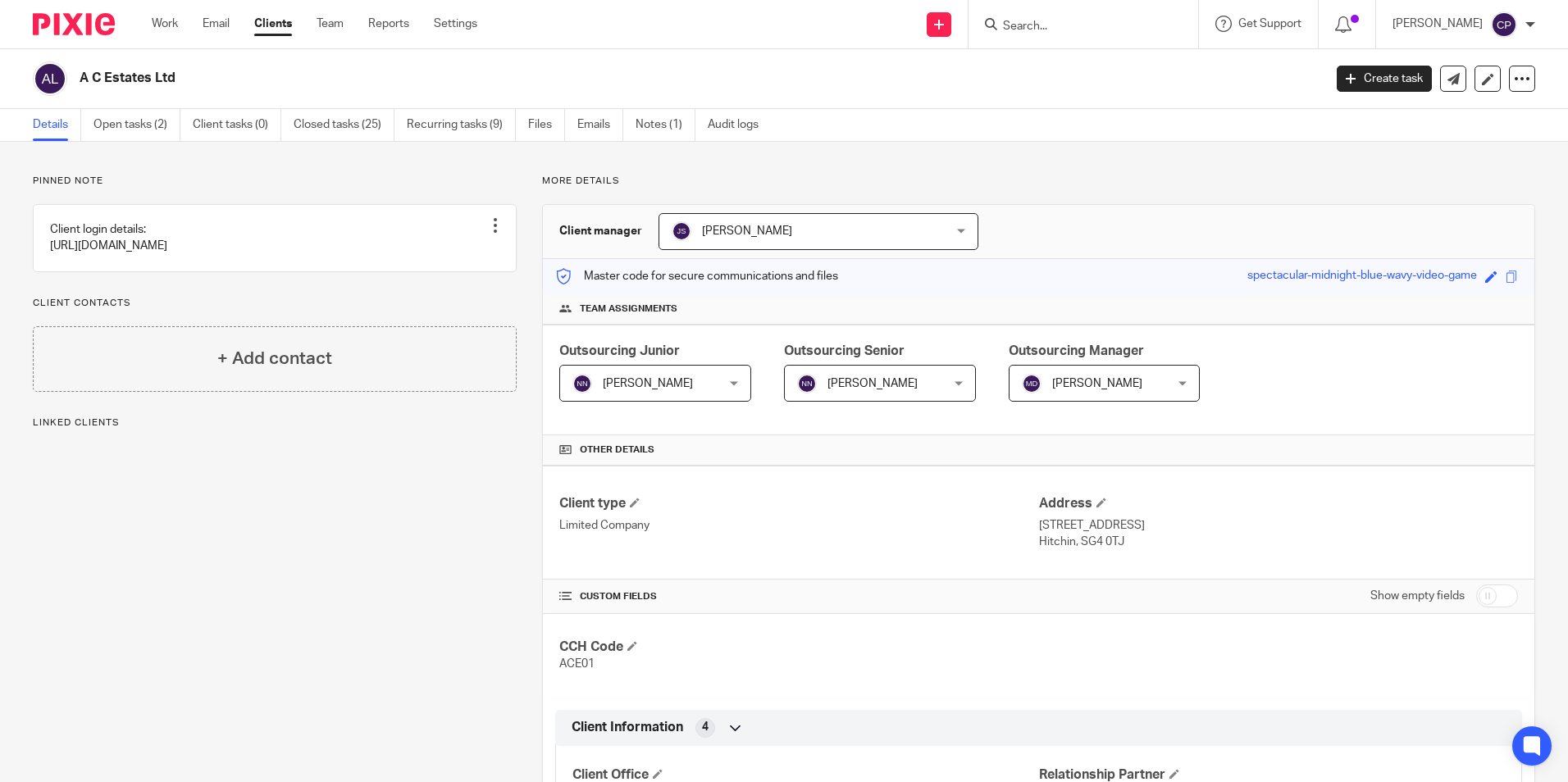
drag, startPoint x: 144, startPoint y: 127, endPoint x: 293, endPoint y: 160, distance: 152.6
click at [144, 127] on link "Open tasks (2)" at bounding box center [136, 124] width 87 height 32
